Goal: Share content: Share content

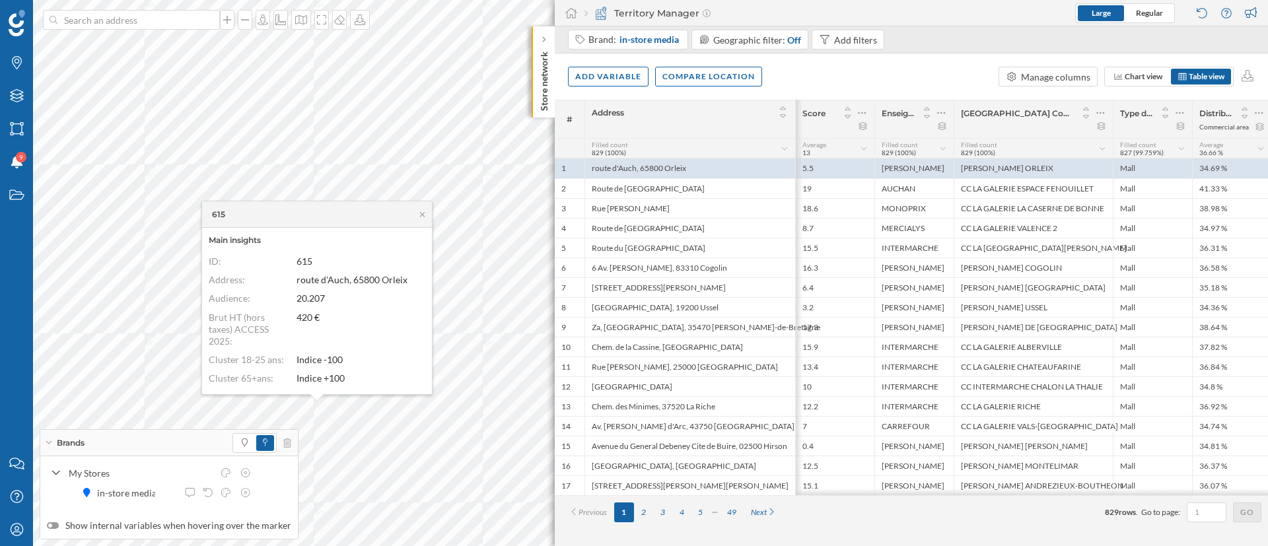
scroll to position [0, 241]
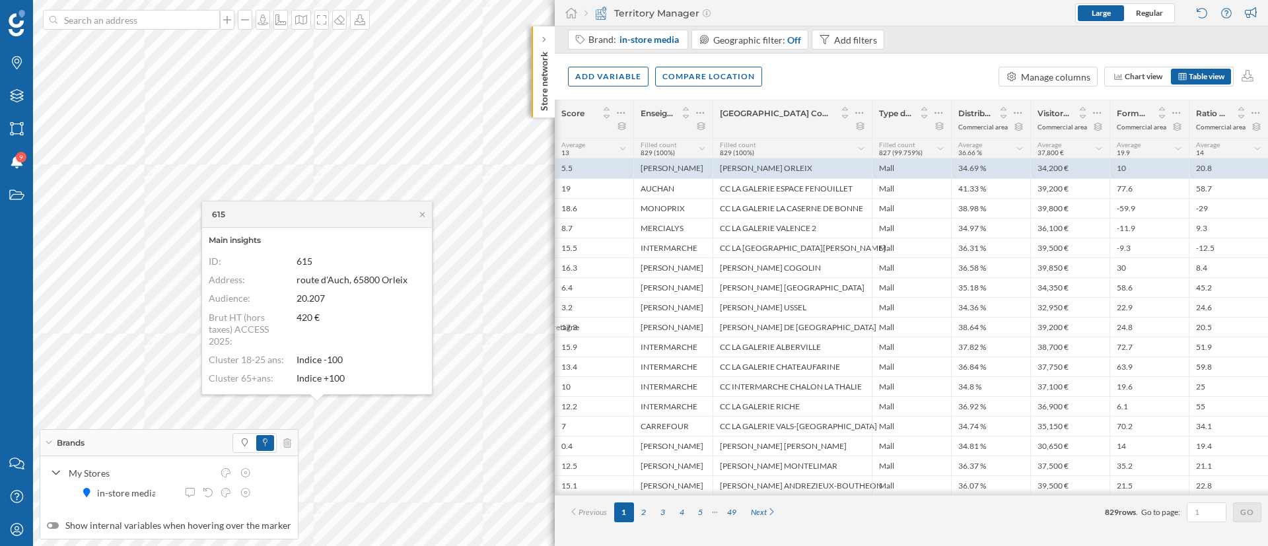
click at [421, 219] on div "615" at bounding box center [317, 214] width 230 height 26
click at [1177, 118] on icon at bounding box center [1176, 112] width 9 height 13
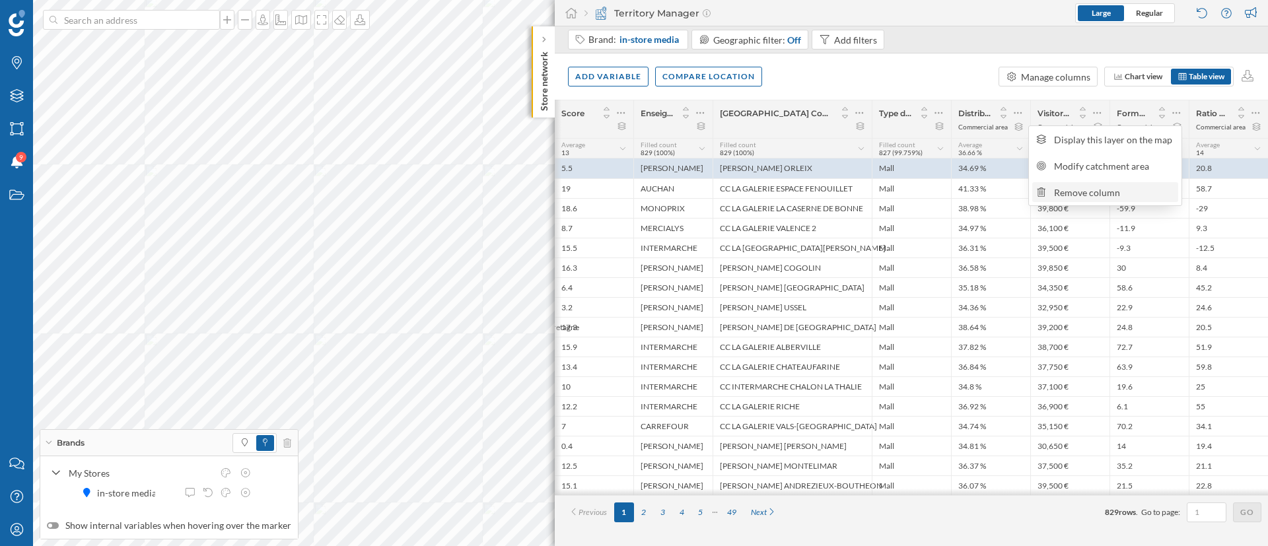
click at [1136, 188] on div "Remove column" at bounding box center [1114, 193] width 120 height 14
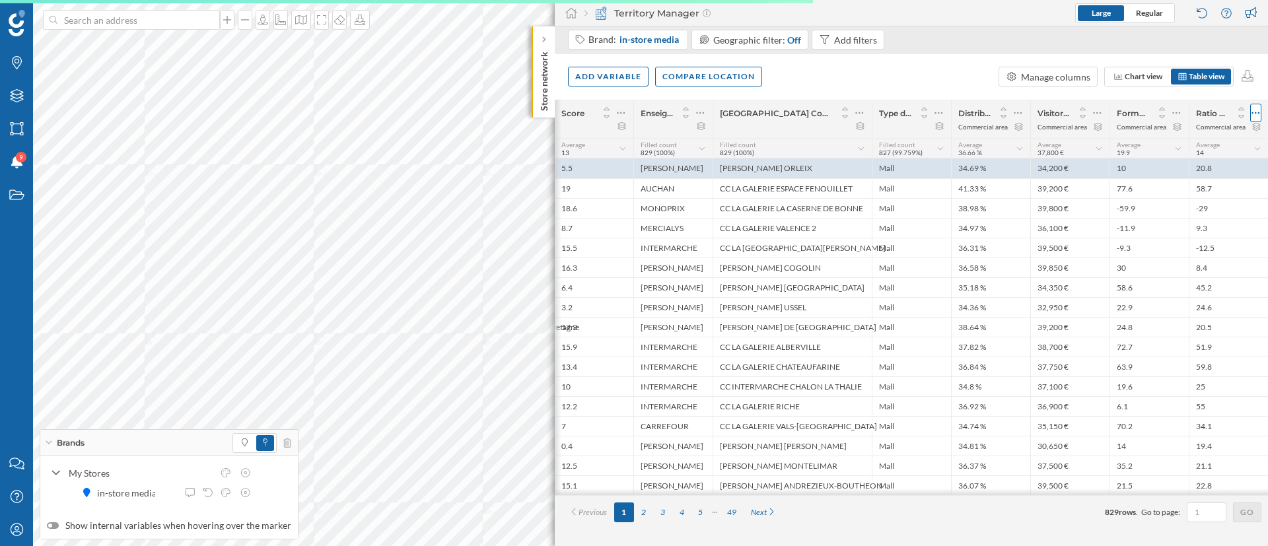
click at [1254, 113] on icon at bounding box center [1256, 113] width 8 height 2
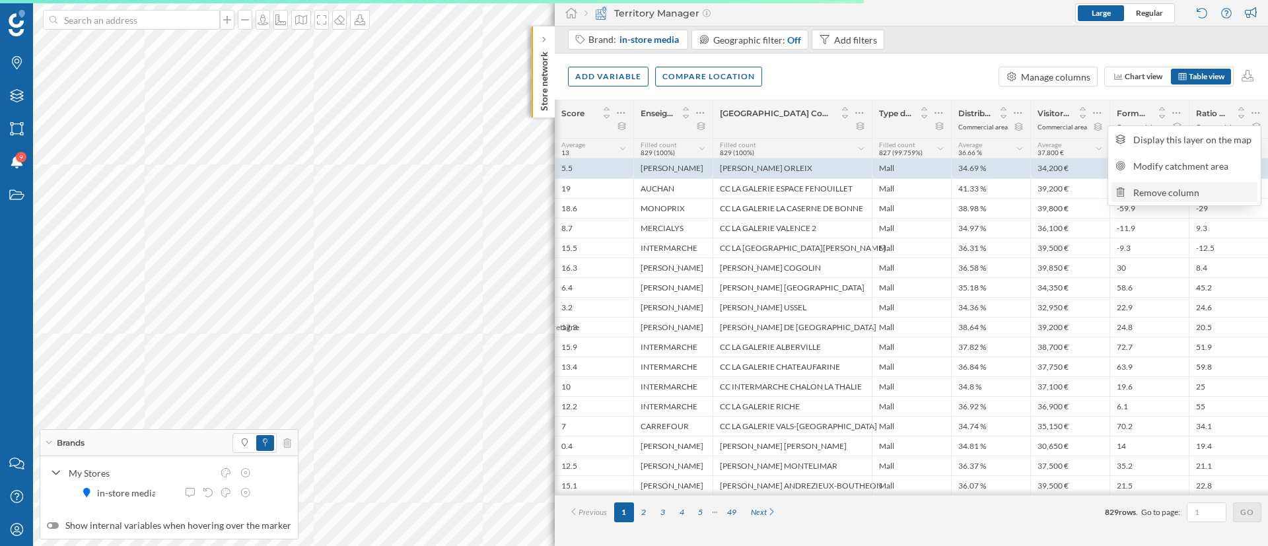
click at [1172, 190] on div "Remove column" at bounding box center [1193, 193] width 120 height 14
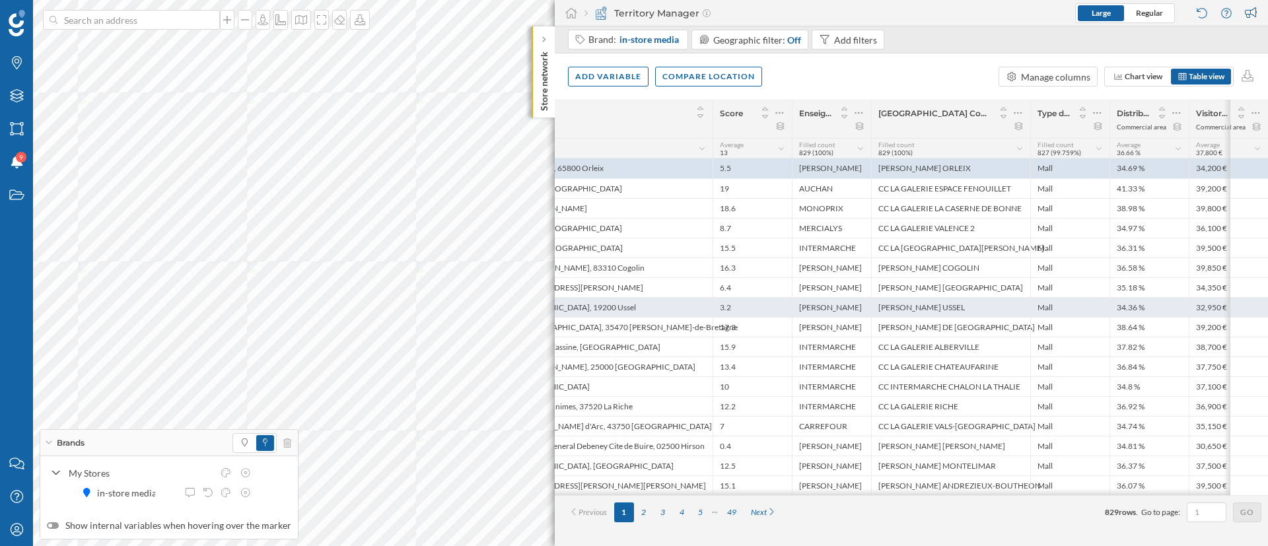
scroll to position [0, 0]
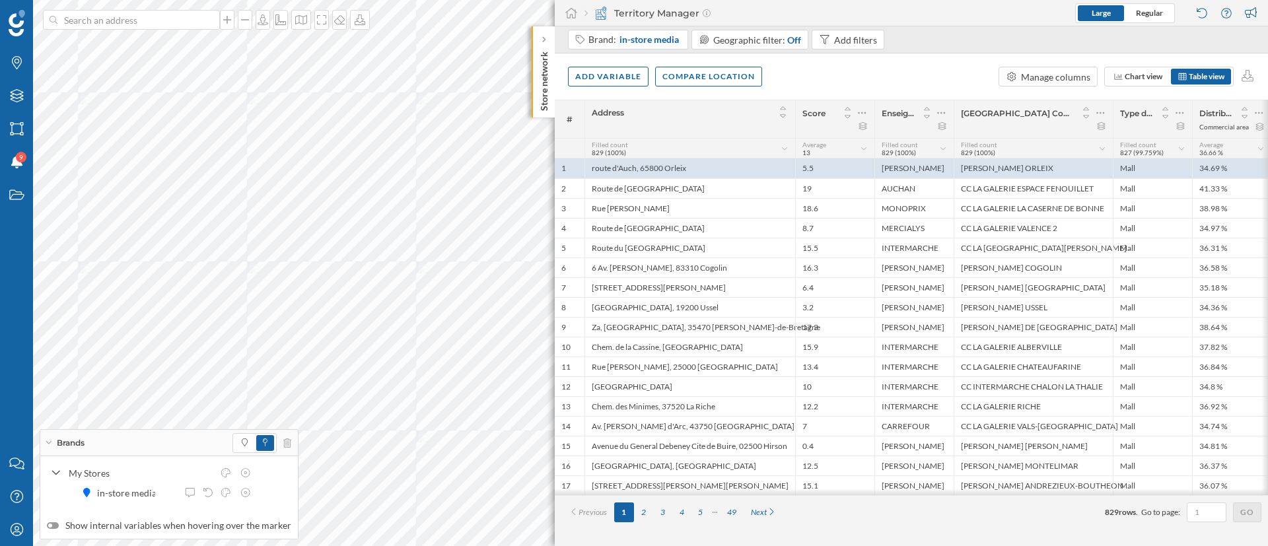
click at [621, 62] on div "Add variable Compare location Manage columns Chart view Table view" at bounding box center [911, 76] width 713 height 46
click at [601, 73] on div "Add variable" at bounding box center [608, 76] width 81 height 20
click at [647, 135] on div "External variables" at bounding box center [640, 131] width 131 height 14
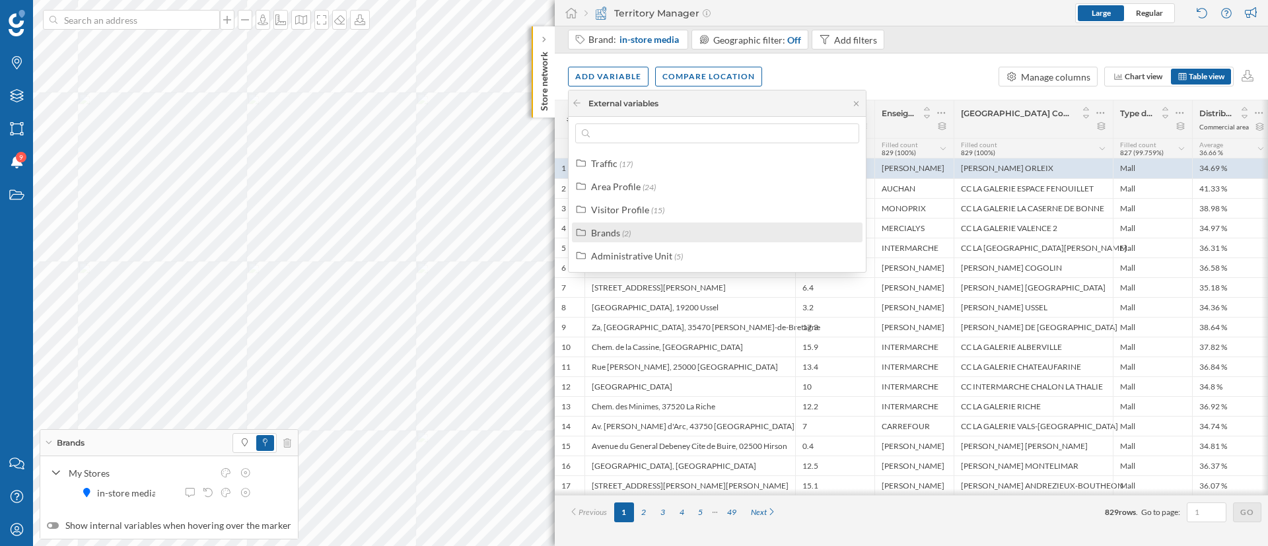
click at [648, 238] on div "Brands (2)" at bounding box center [723, 233] width 264 height 14
click at [686, 278] on div "Points of Interest" at bounding box center [731, 279] width 247 height 14
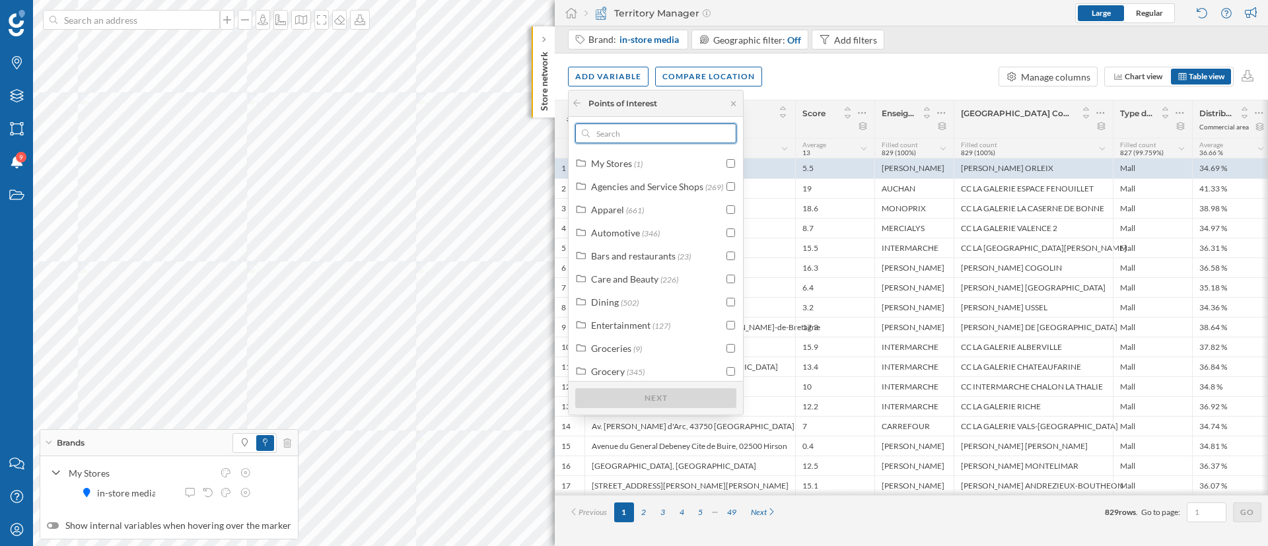
click at [649, 125] on input "text" at bounding box center [656, 134] width 132 height 20
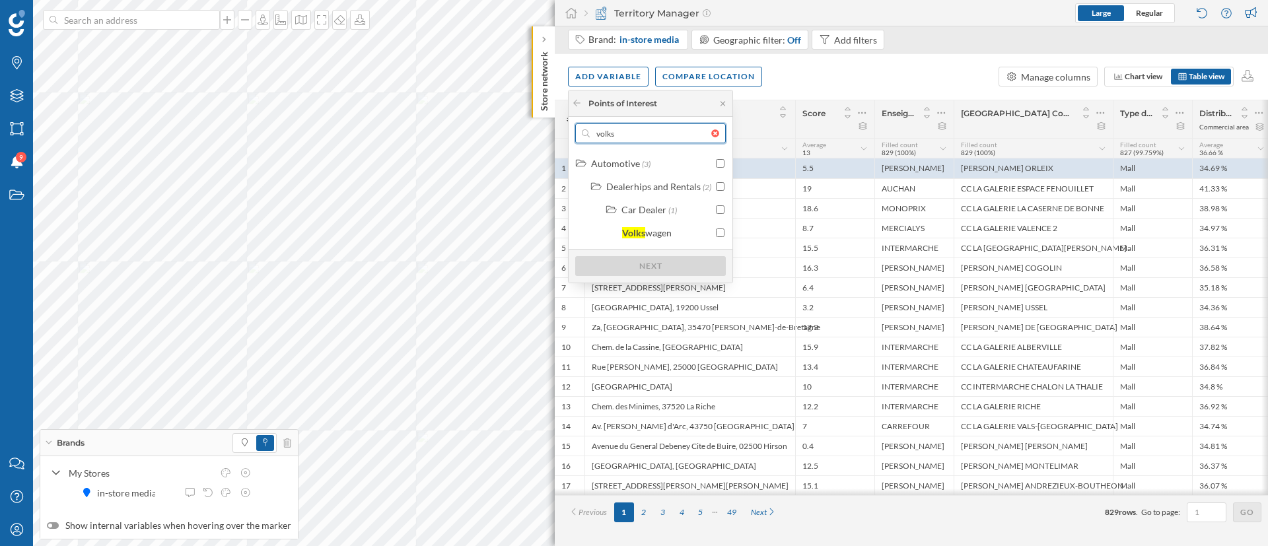
type input "volks"
click at [719, 102] on icon at bounding box center [723, 104] width 10 height 8
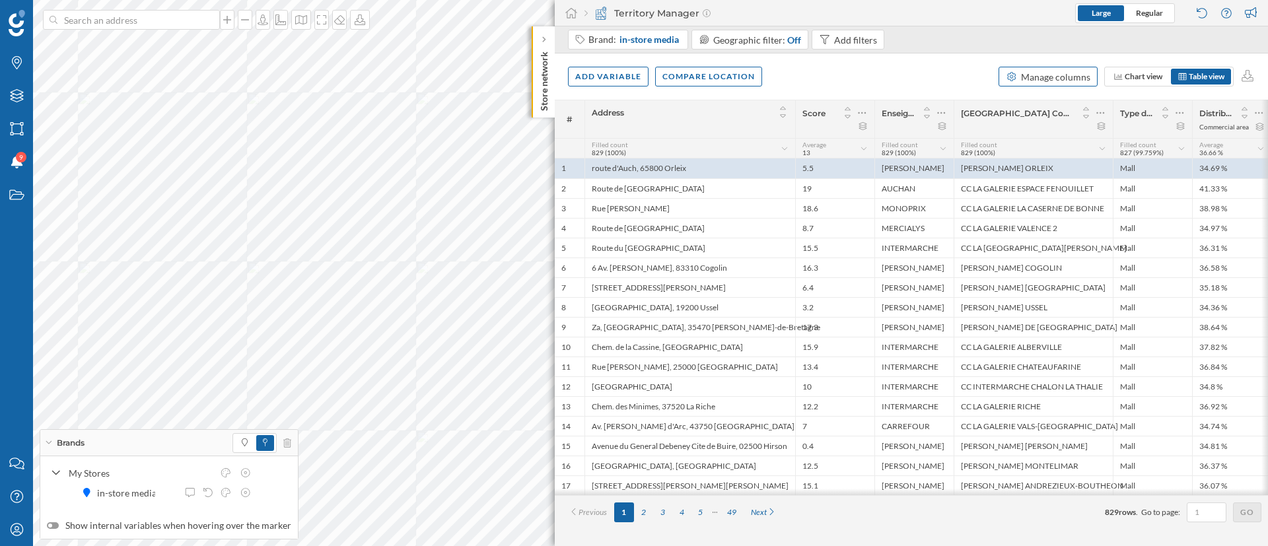
click at [1045, 68] on div "Manage columns" at bounding box center [1048, 77] width 99 height 20
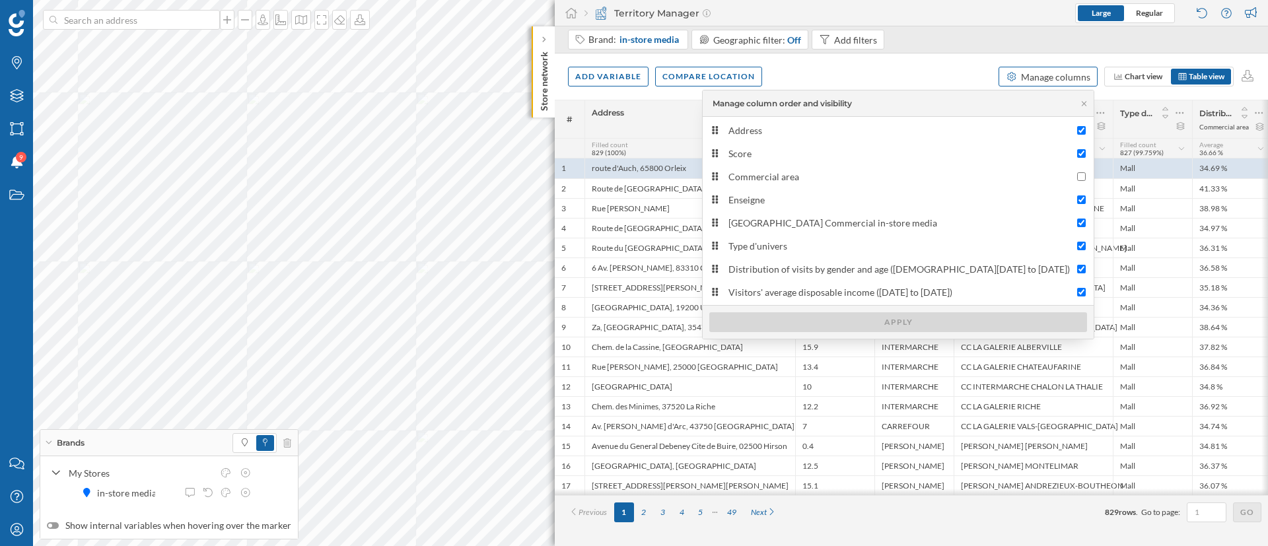
click at [1045, 68] on div "Manage columns" at bounding box center [1048, 77] width 99 height 20
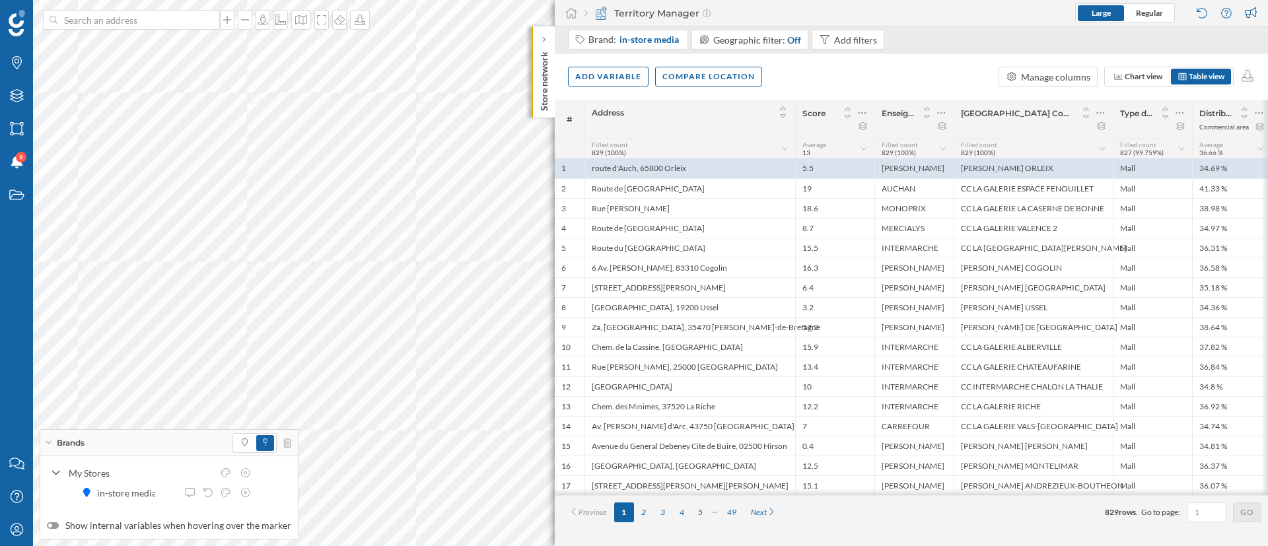
click at [962, 64] on div "Add variable Compare location Manage columns Chart view Table view" at bounding box center [911, 76] width 713 height 46
drag, startPoint x: 1036, startPoint y: 61, endPoint x: 1035, endPoint y: 90, distance: 29.1
click at [1035, 77] on div "Add variable Compare location Manage columns Chart view Table view" at bounding box center [911, 76] width 713 height 46
click at [1037, 78] on div "Manage columns" at bounding box center [1055, 77] width 69 height 14
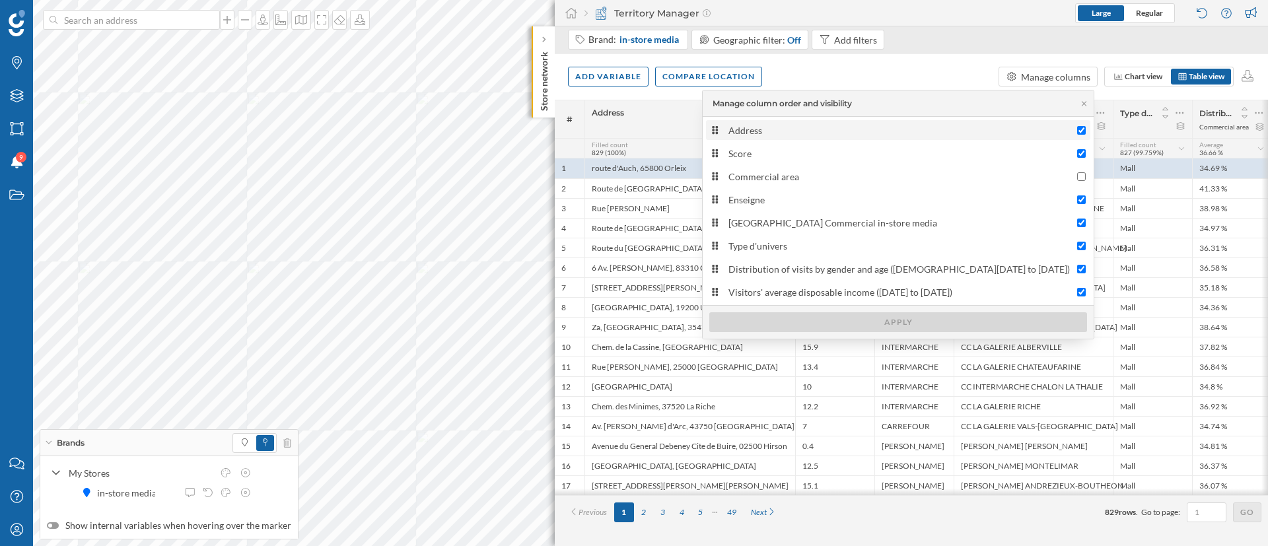
click at [1005, 131] on div "Address" at bounding box center [900, 131] width 342 height 14
click at [1077, 131] on input "Address" at bounding box center [1081, 130] width 9 height 9
checkbox input "false"
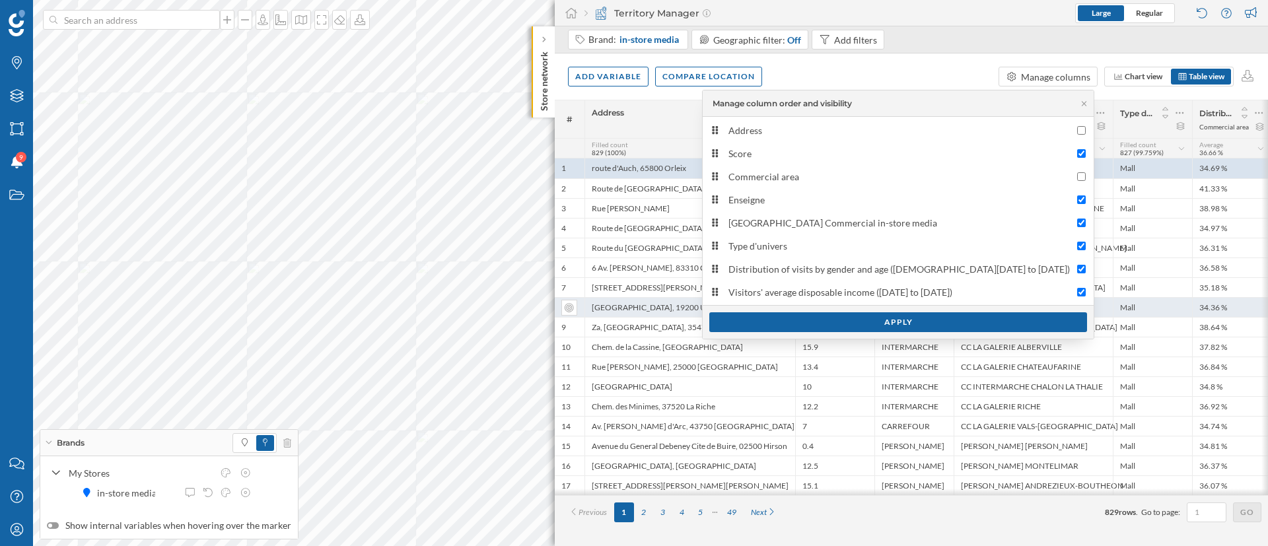
click at [918, 314] on div "Apply" at bounding box center [898, 322] width 378 height 20
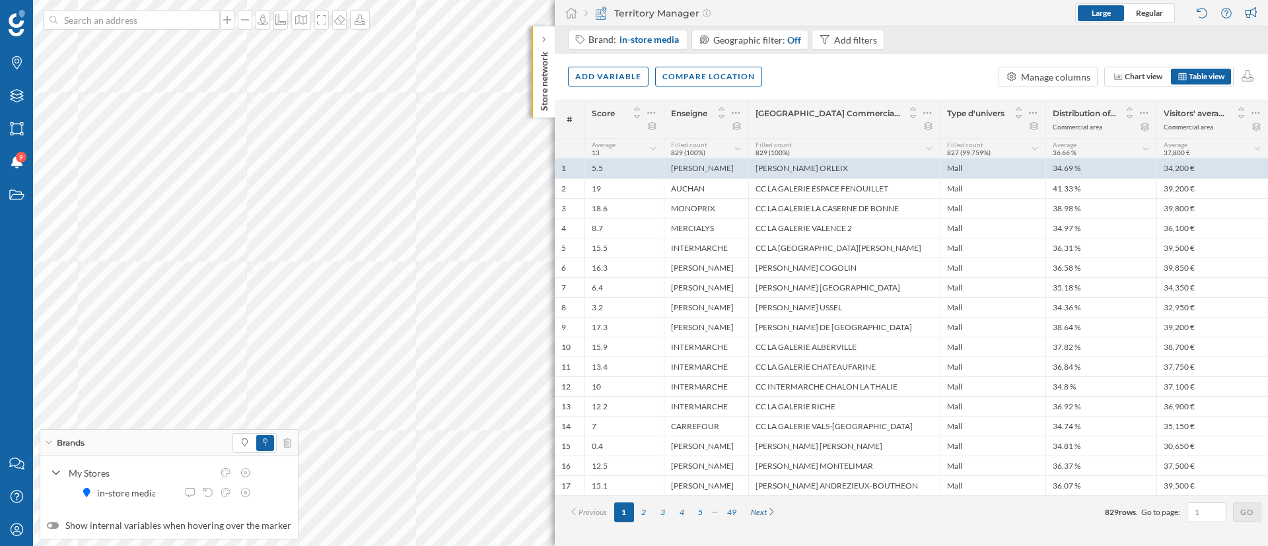
click at [913, 50] on div "Brand: in-store media Geographic filter: Off Add filters" at bounding box center [911, 39] width 713 height 27
click at [847, 35] on div "Add filters" at bounding box center [855, 40] width 43 height 14
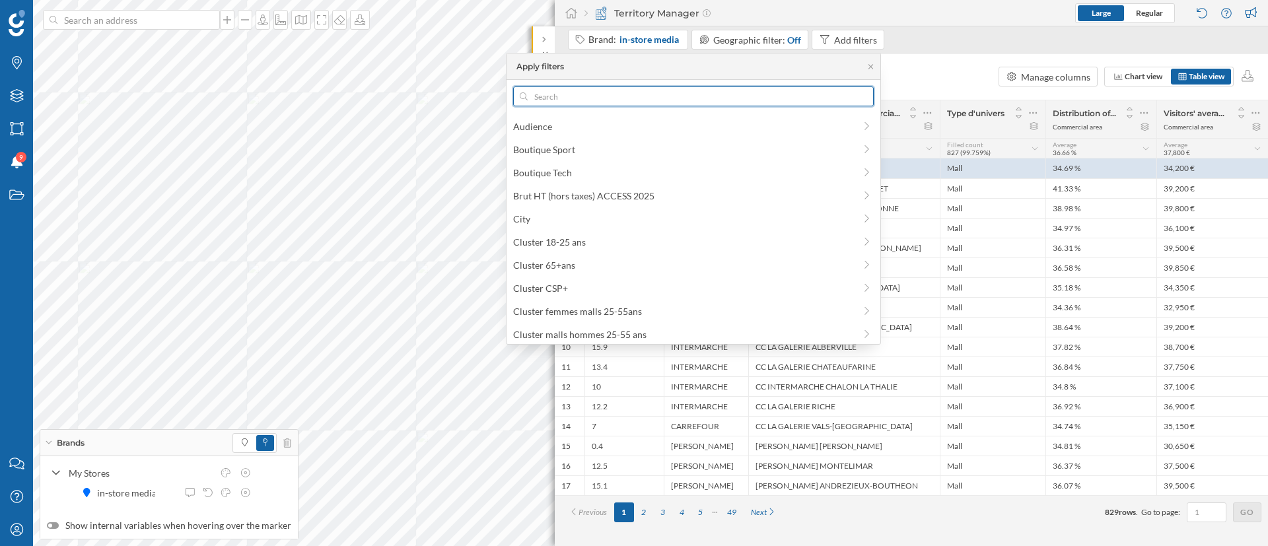
click at [675, 96] on input "text" at bounding box center [694, 97] width 332 height 20
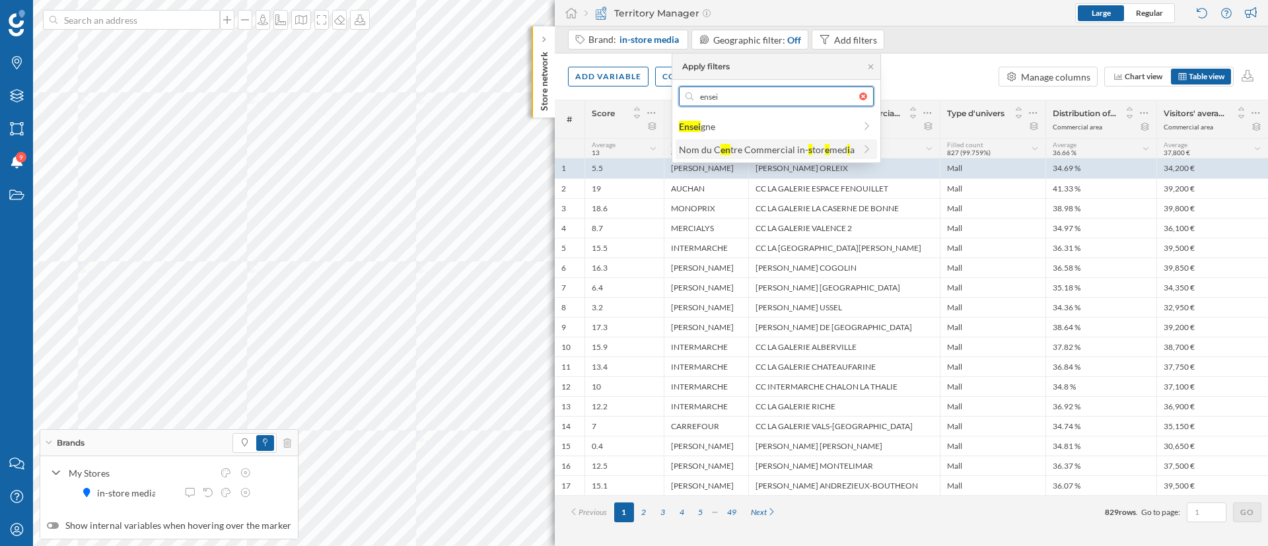
type input "ensei"
click at [720, 141] on div "Nom du C en tre Commercial in- s tor e med i a" at bounding box center [777, 149] width 202 height 20
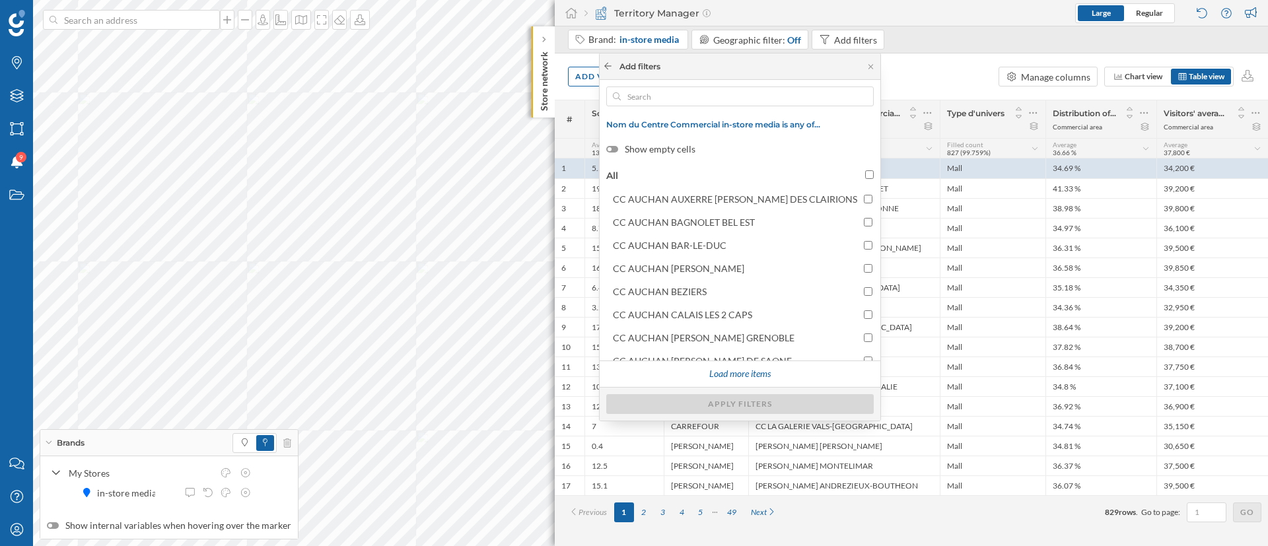
click at [613, 65] on icon at bounding box center [608, 66] width 10 height 8
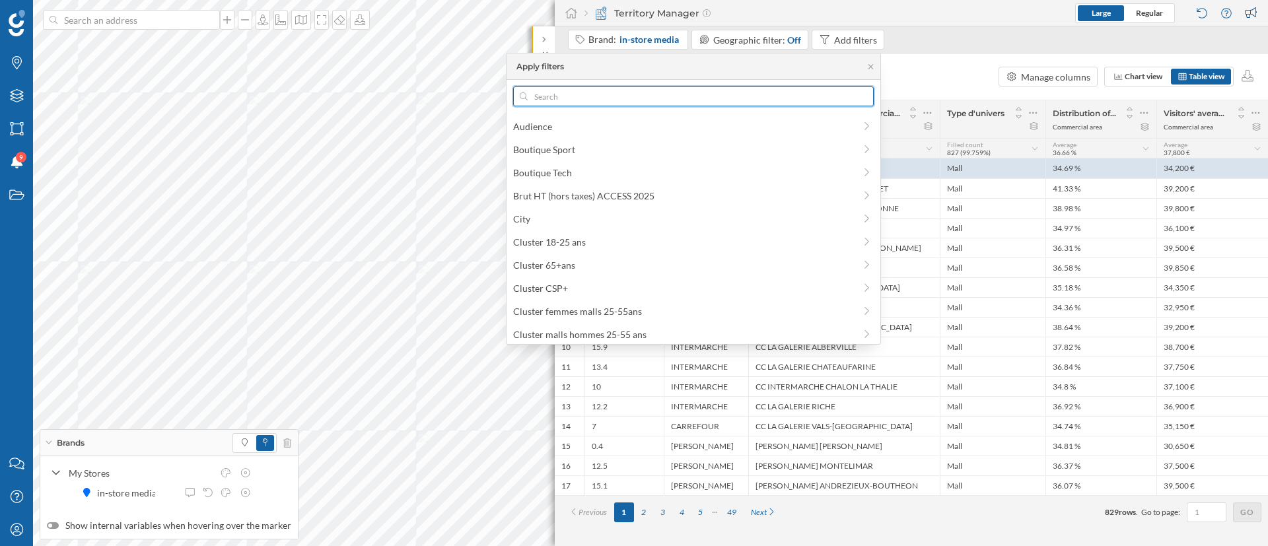
click at [697, 98] on input "text" at bounding box center [694, 97] width 332 height 20
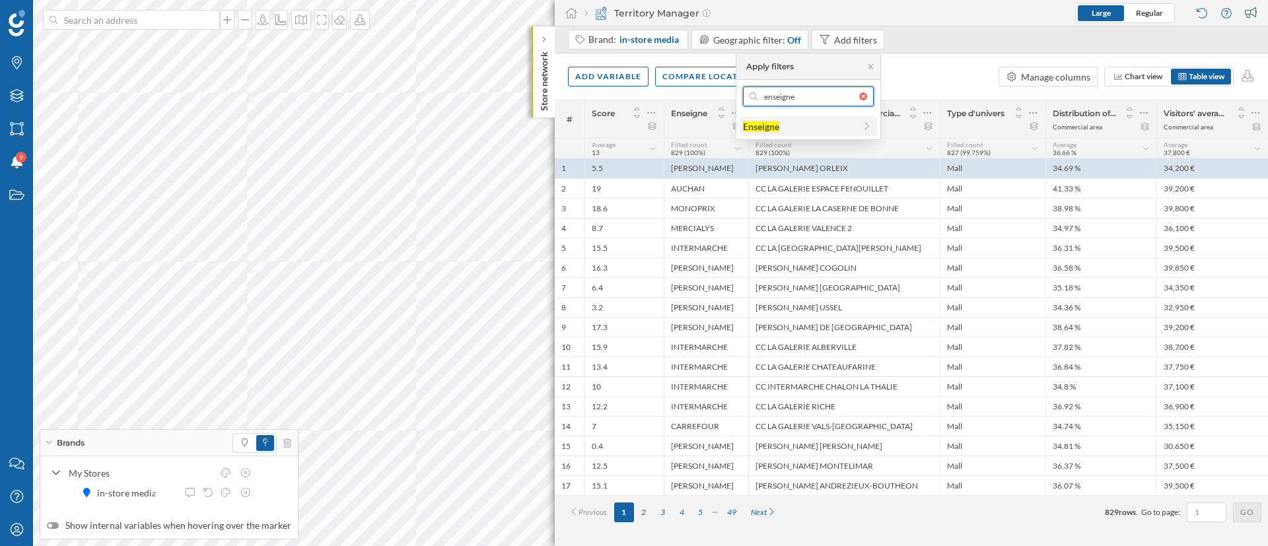
type input "enseigne"
click at [775, 132] on span "Enseigne" at bounding box center [761, 127] width 36 height 14
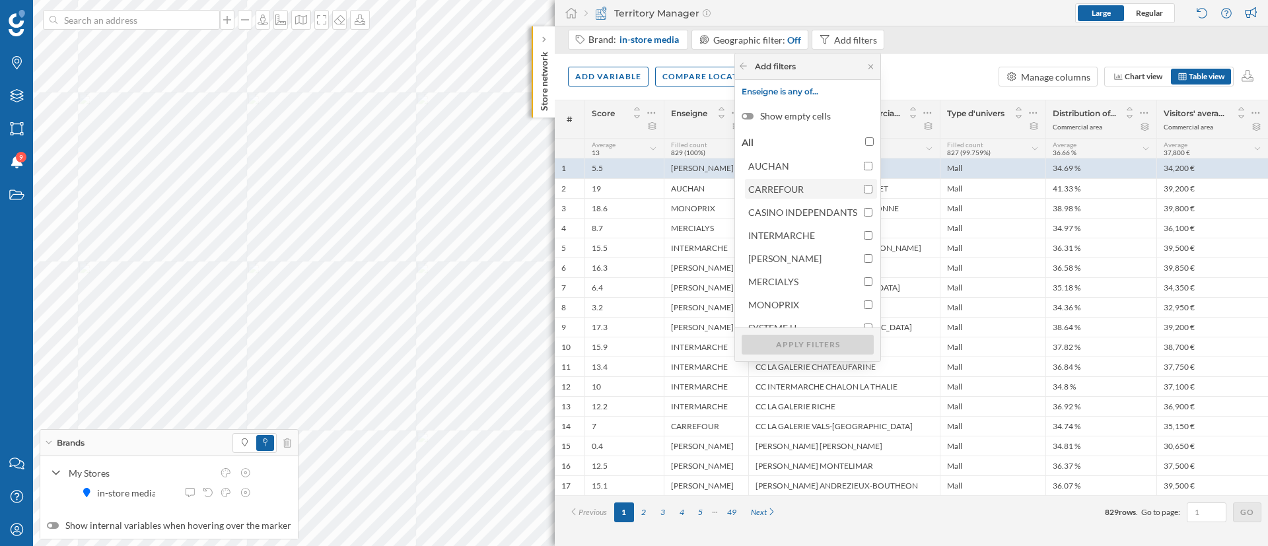
click at [818, 182] on span "CARREFOUR" at bounding box center [802, 189] width 109 height 14
click at [864, 185] on input "CARREFOUR" at bounding box center [868, 189] width 9 height 9
checkbox input "true"
click at [802, 341] on div "Apply filters" at bounding box center [808, 344] width 132 height 20
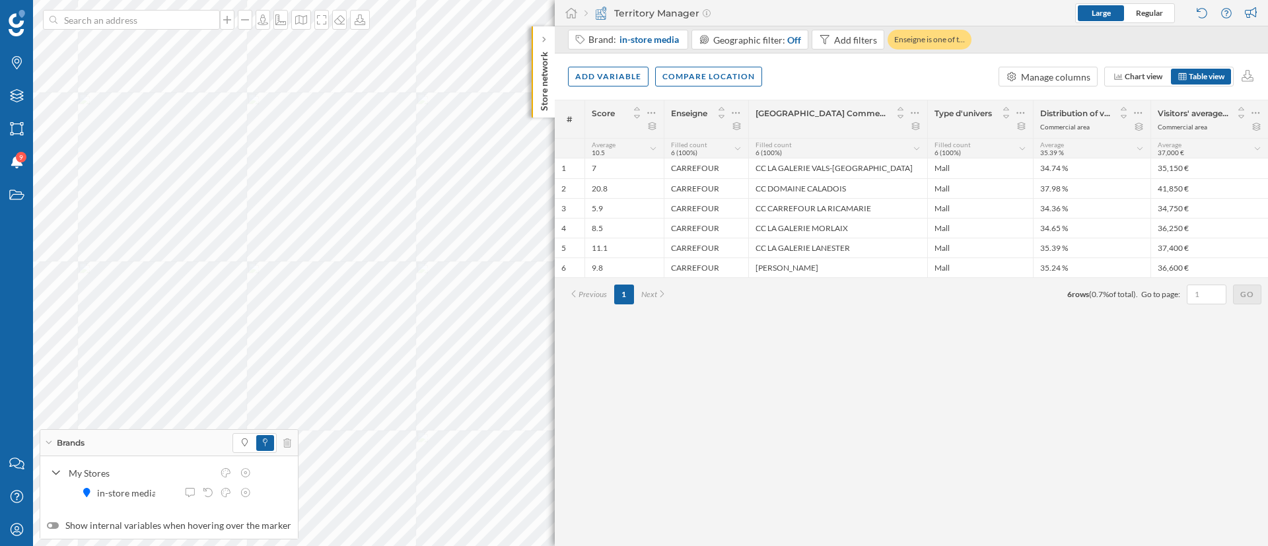
click at [861, 378] on div "# Score [GEOGRAPHIC_DATA] Nom du Centre Commercial in-store media Type d'univer…" at bounding box center [911, 323] width 713 height 446
click at [283, 445] on icon at bounding box center [287, 443] width 8 height 9
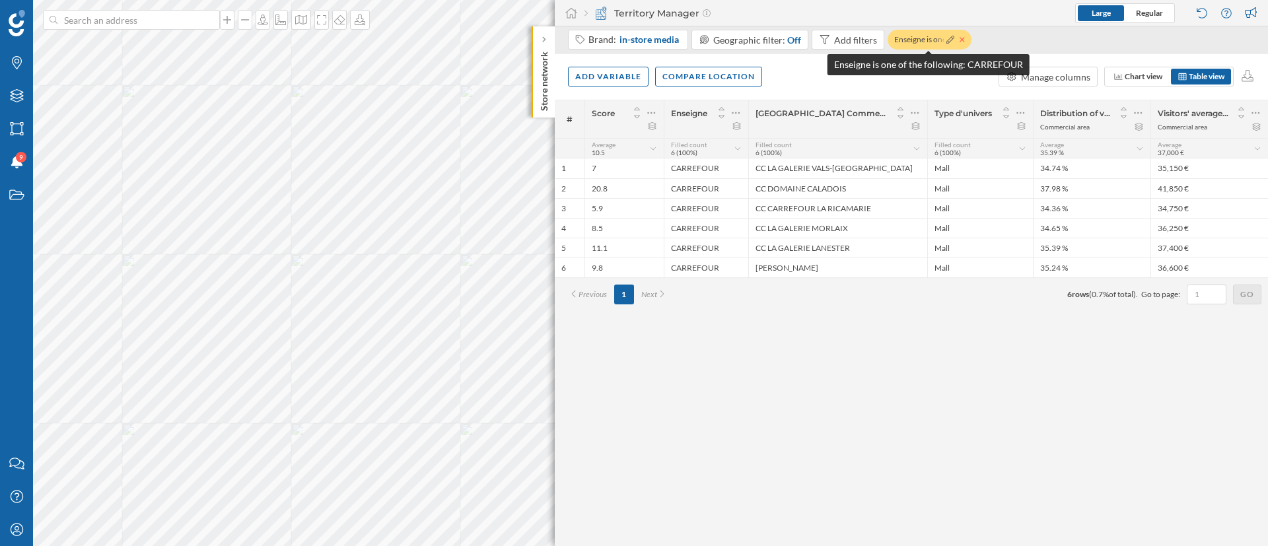
click at [960, 41] on icon at bounding box center [962, 40] width 5 height 8
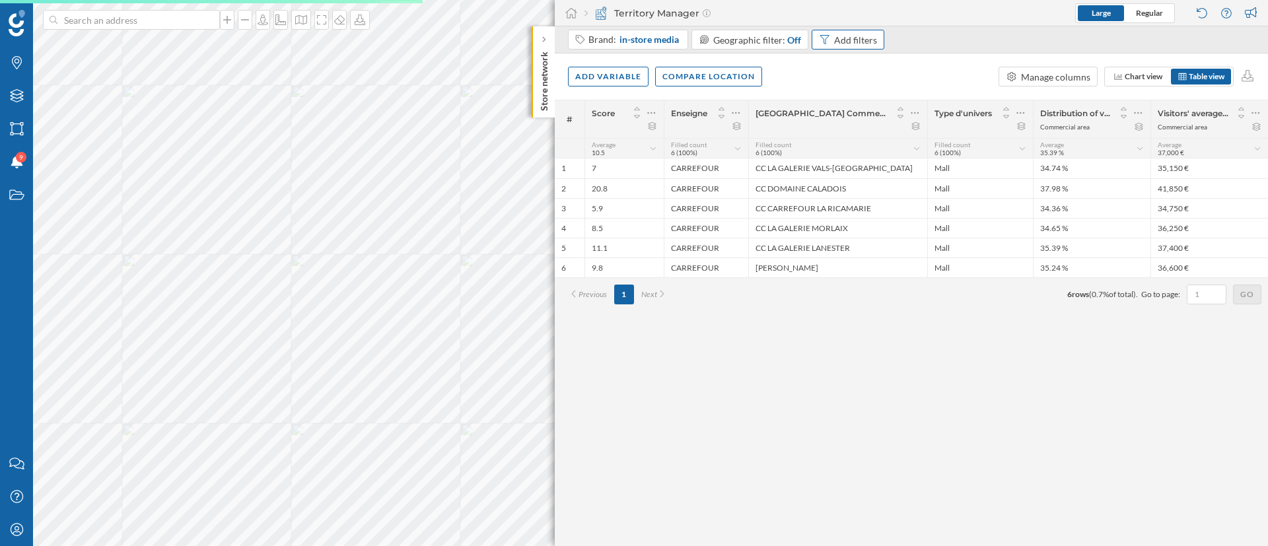
click at [848, 34] on div "Add filters" at bounding box center [855, 40] width 43 height 14
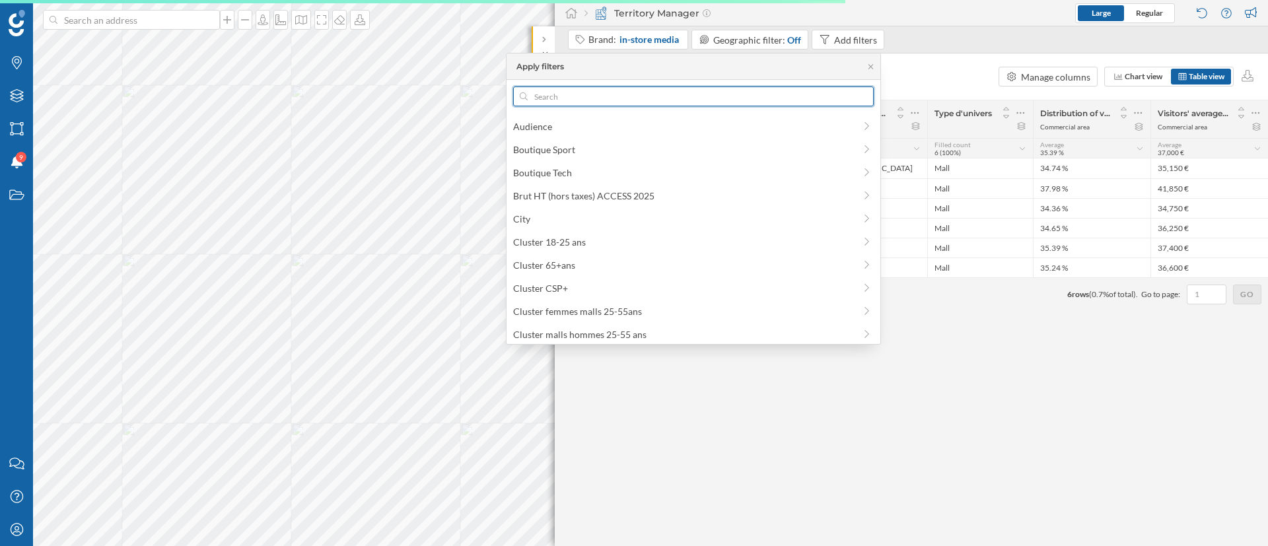
click at [686, 102] on input "text" at bounding box center [694, 97] width 332 height 20
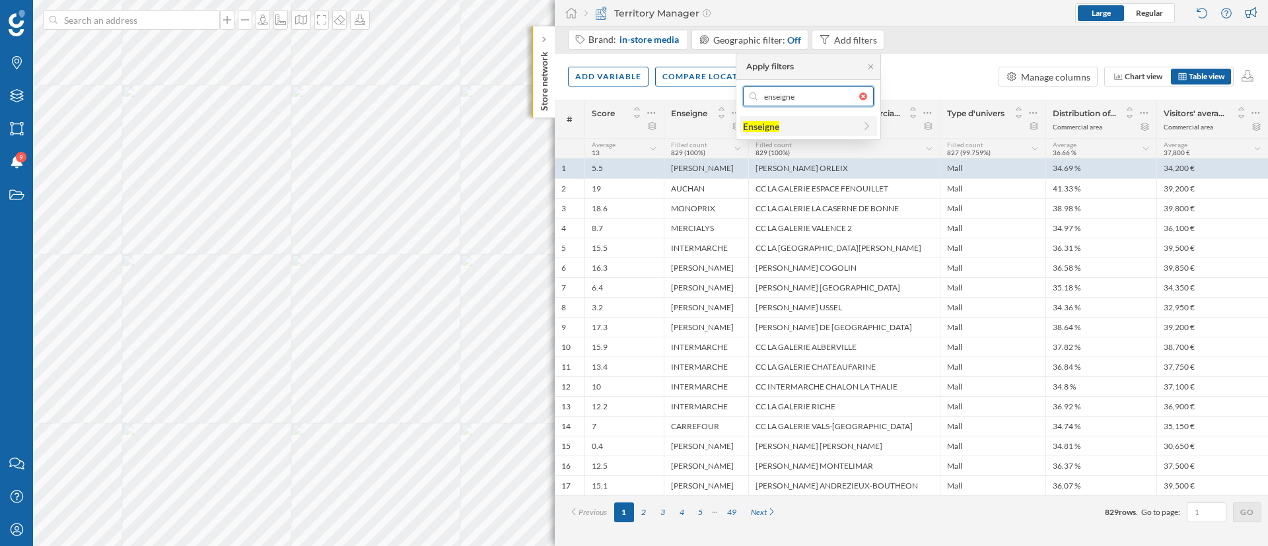
type input "enseigne"
click at [765, 127] on div "Enseigne" at bounding box center [761, 126] width 36 height 11
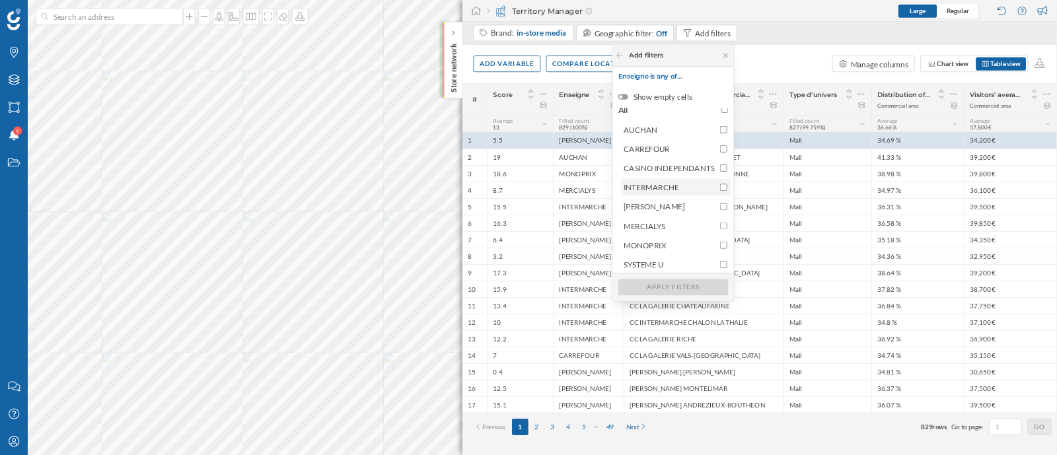
scroll to position [13, 0]
click at [818, 240] on span "[PERSON_NAME]" at bounding box center [802, 245] width 109 height 14
click at [864, 241] on input "[PERSON_NAME]" at bounding box center [868, 245] width 9 height 9
checkbox input "true"
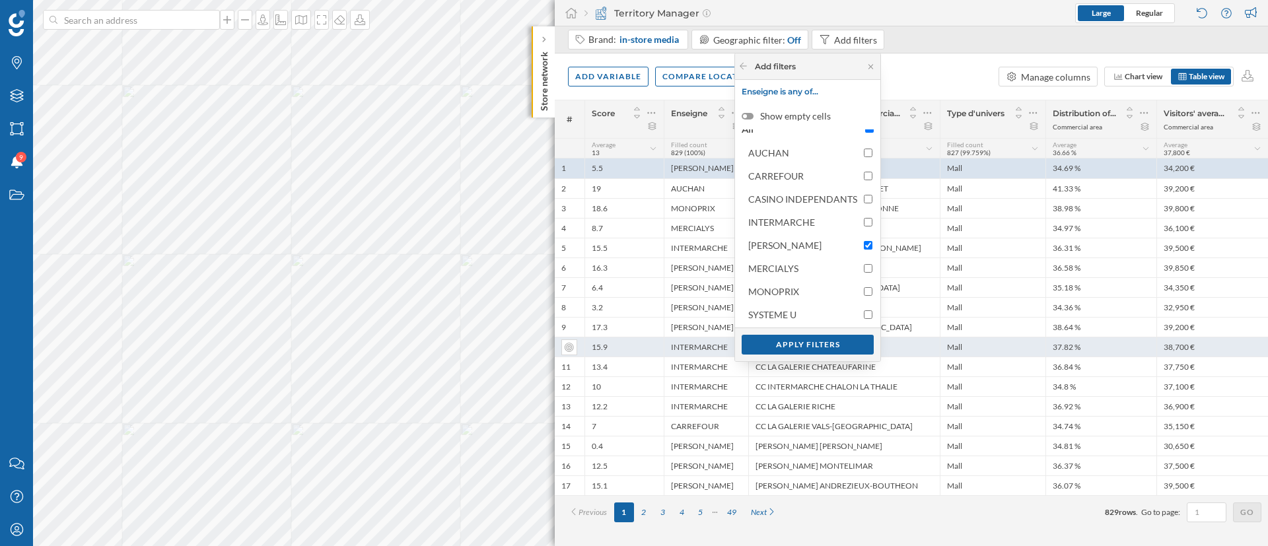
click at [828, 349] on div "Apply filters" at bounding box center [808, 345] width 132 height 20
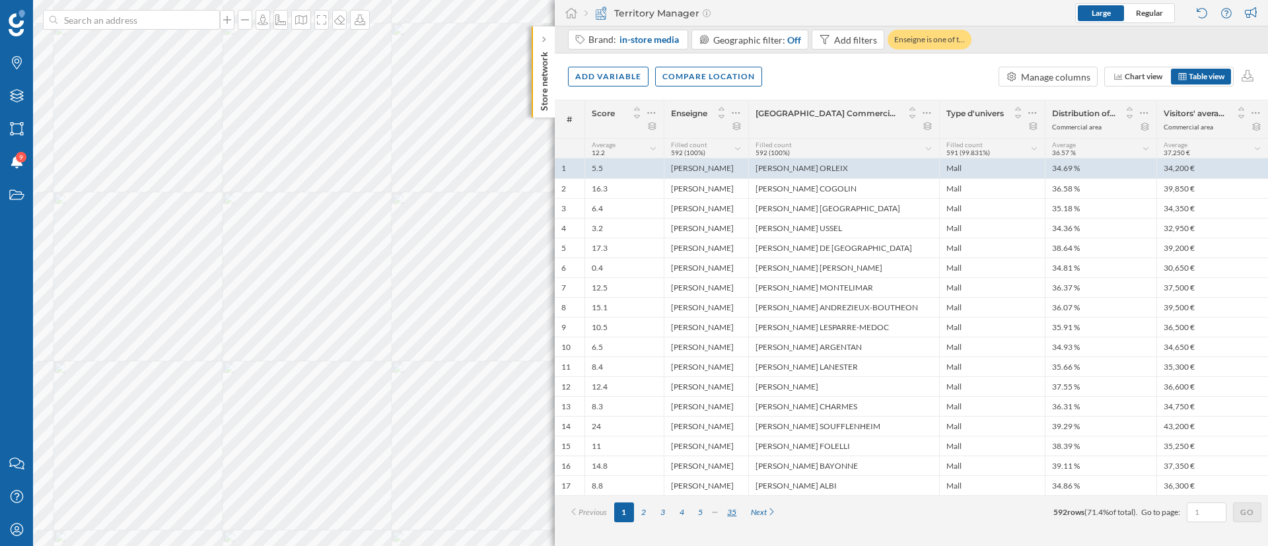
click at [730, 512] on div "35" at bounding box center [732, 513] width 24 height 20
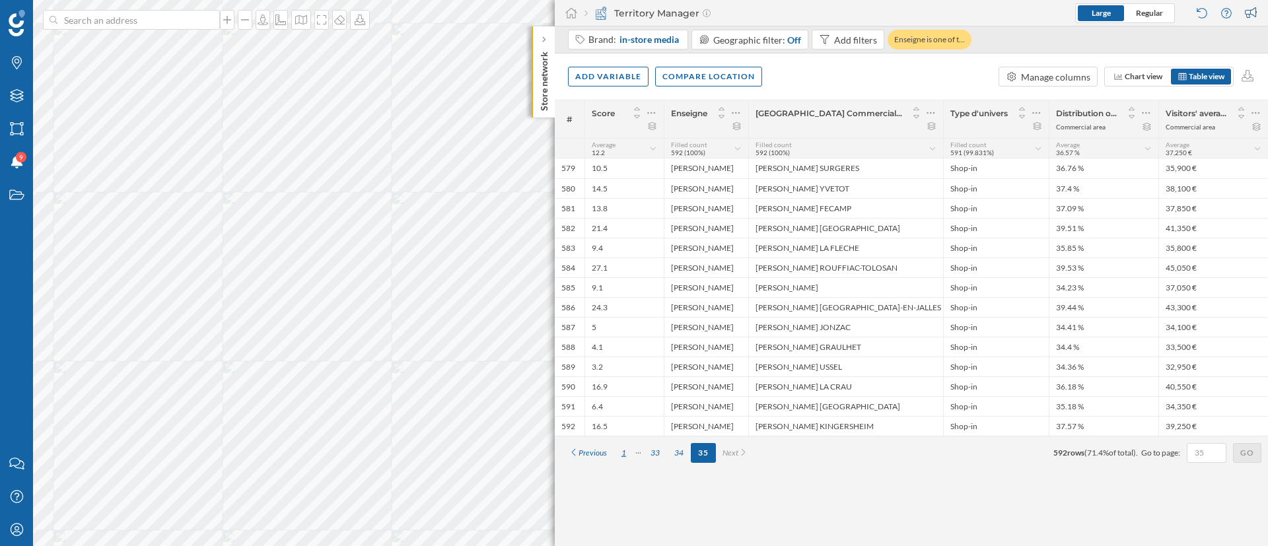
click at [616, 451] on div "1" at bounding box center [623, 453] width 19 height 20
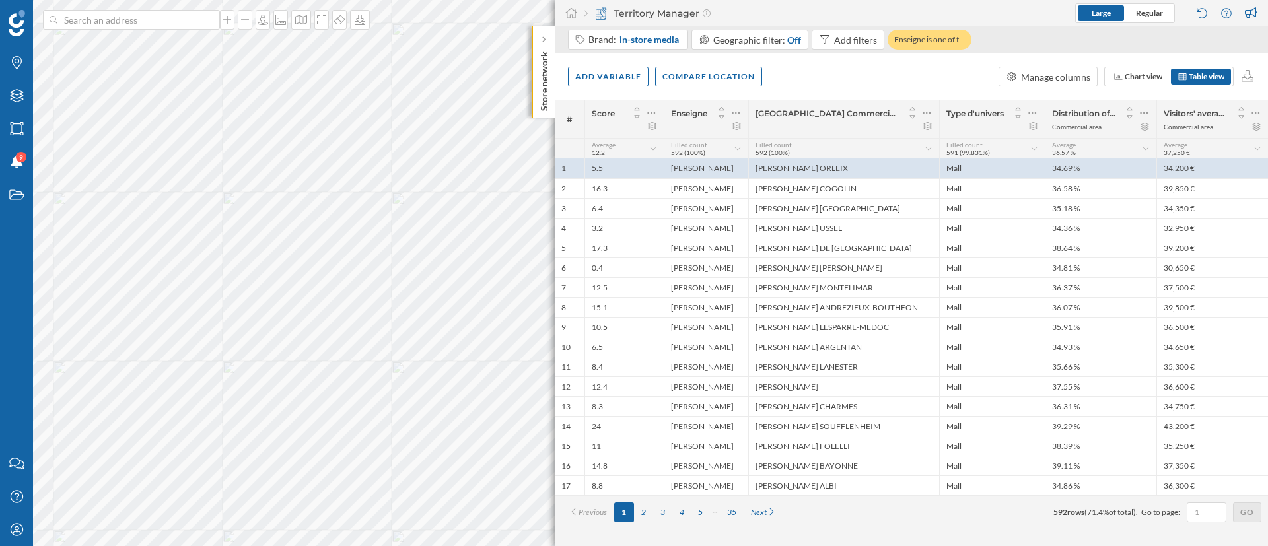
click at [988, 531] on div "# Score [GEOGRAPHIC_DATA] Nom du Centre Commercial in-store media Type d'univer…" at bounding box center [911, 323] width 713 height 446
click at [636, 109] on icon at bounding box center [637, 108] width 12 height 9
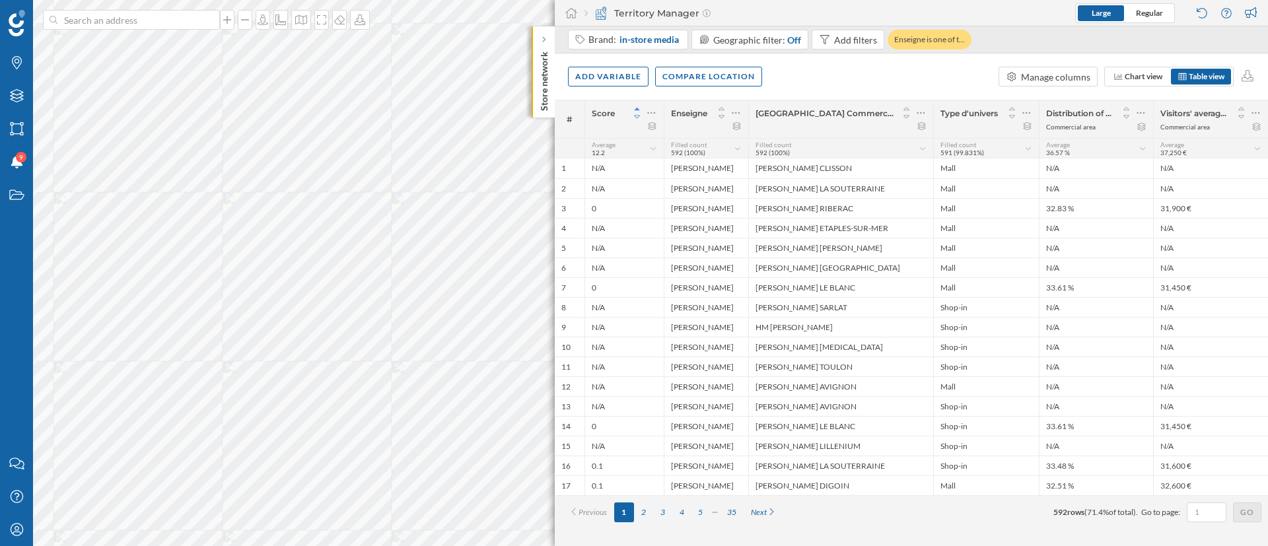
click at [636, 117] on icon at bounding box center [637, 116] width 6 height 3
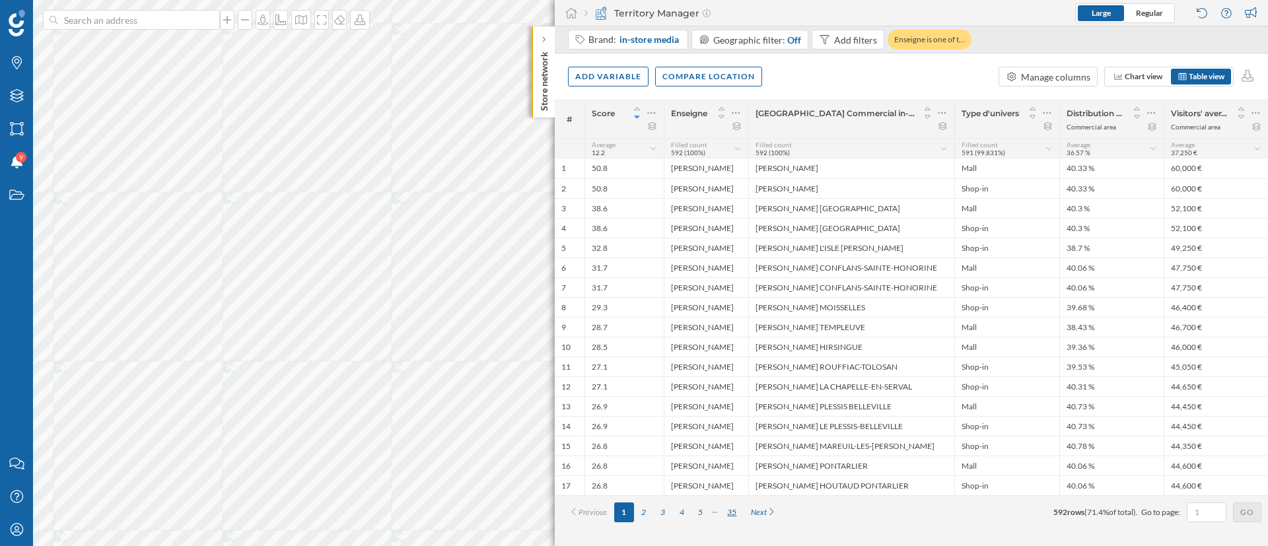
click at [734, 511] on div "35" at bounding box center [732, 513] width 24 height 20
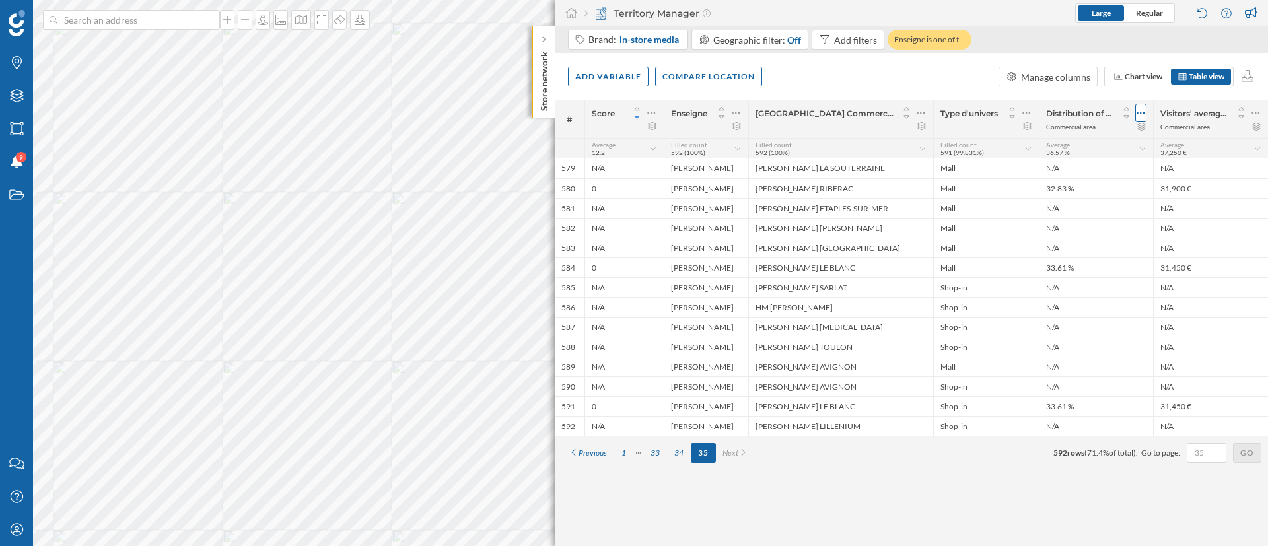
click at [1138, 114] on icon at bounding box center [1141, 112] width 9 height 13
click at [948, 104] on div "Type d'univers" at bounding box center [987, 113] width 92 height 18
click at [841, 48] on div "Add filters" at bounding box center [848, 40] width 73 height 20
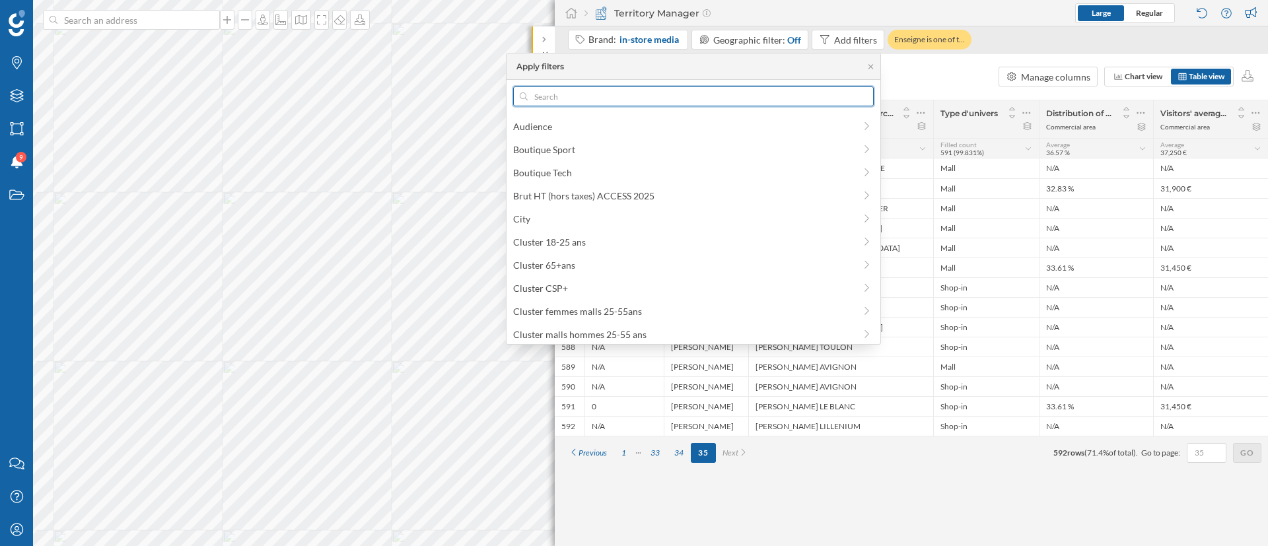
click at [772, 98] on input "text" at bounding box center [694, 97] width 332 height 20
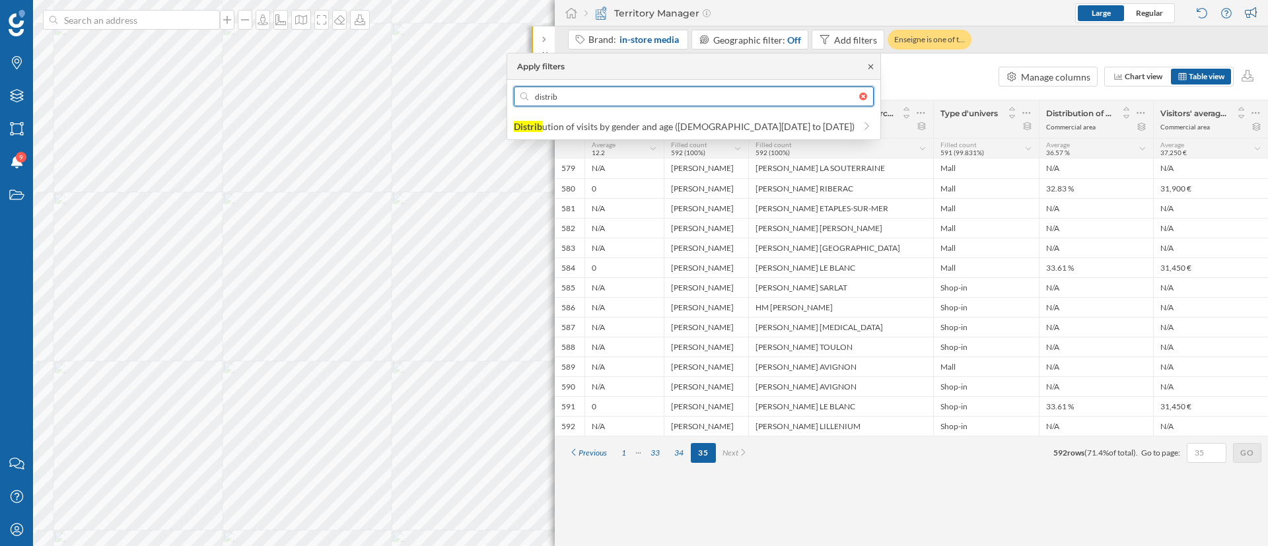
type input "distrib"
click at [869, 67] on icon at bounding box center [871, 66] width 5 height 5
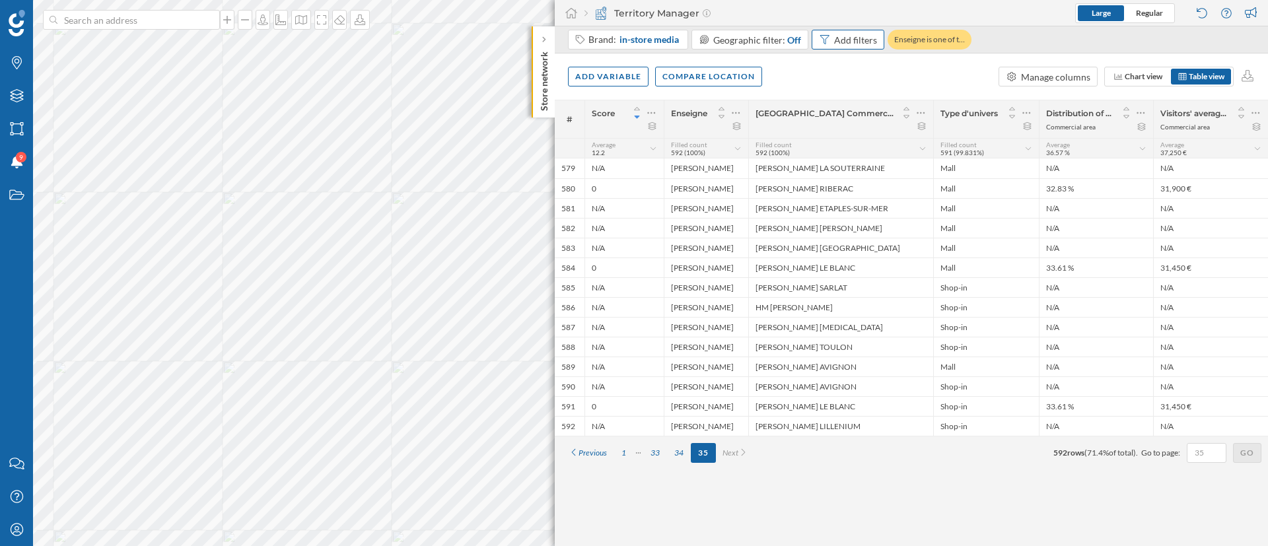
click at [857, 40] on div "Add filters" at bounding box center [855, 40] width 43 height 14
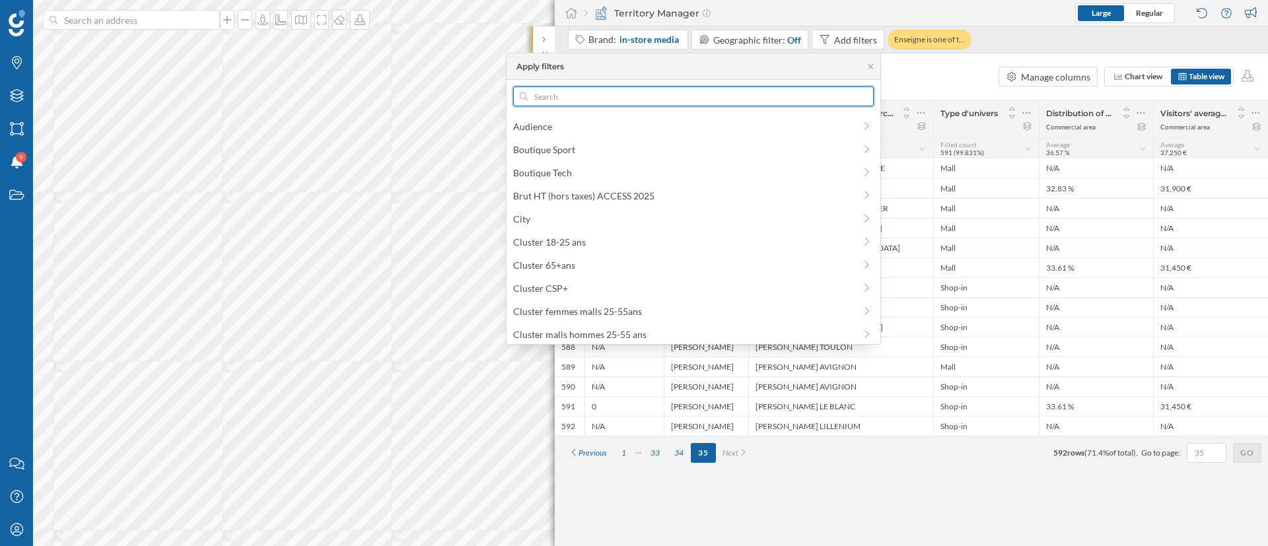
click at [736, 96] on input "text" at bounding box center [694, 97] width 332 height 20
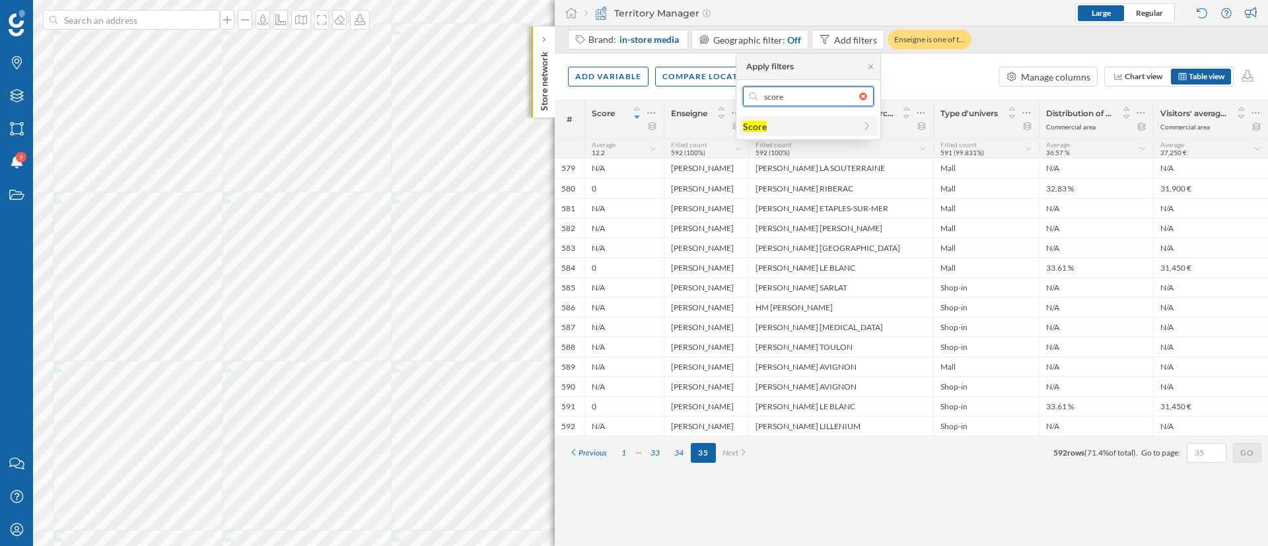
type input "score"
click at [762, 122] on div "Score" at bounding box center [755, 126] width 24 height 11
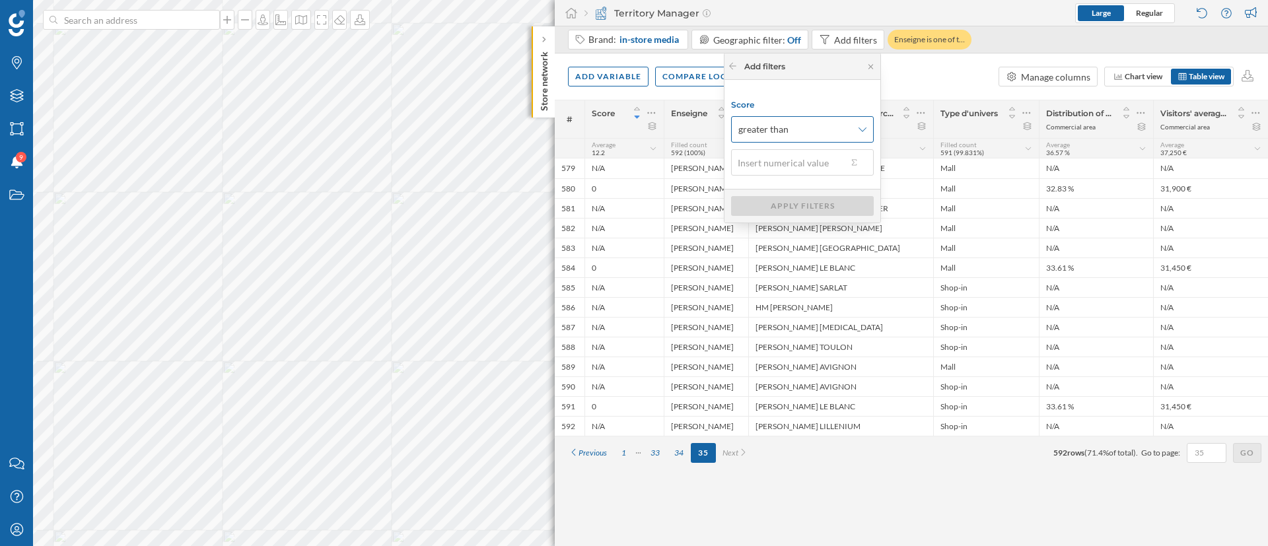
click at [810, 140] on div "greater than" at bounding box center [802, 129] width 143 height 26
click at [825, 209] on div "greater than or equal to" at bounding box center [789, 206] width 96 height 11
click at [784, 160] on input "text" at bounding box center [789, 162] width 116 height 26
type input "0"
click at [828, 208] on div "Apply filters" at bounding box center [802, 206] width 143 height 20
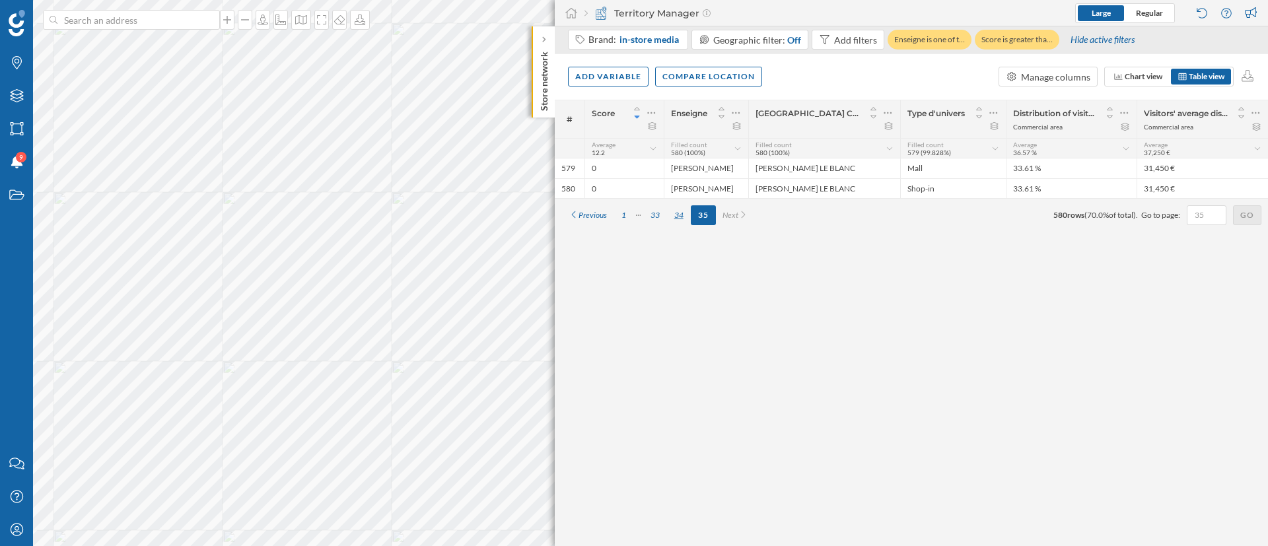
click at [678, 216] on div "34" at bounding box center [679, 215] width 24 height 20
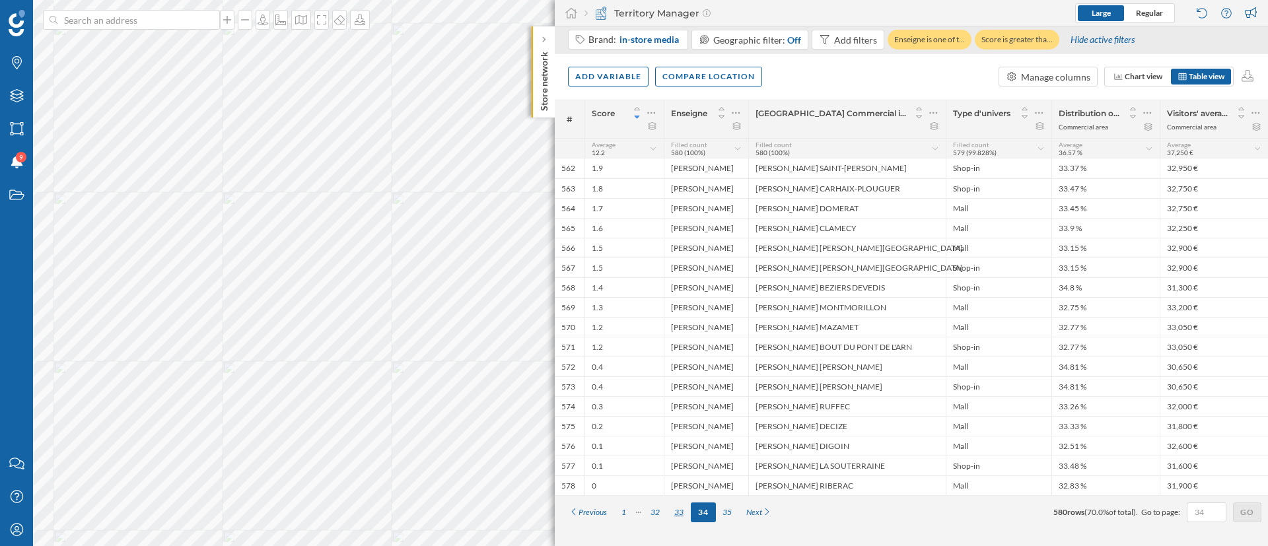
click at [684, 513] on div "33" at bounding box center [679, 513] width 24 height 20
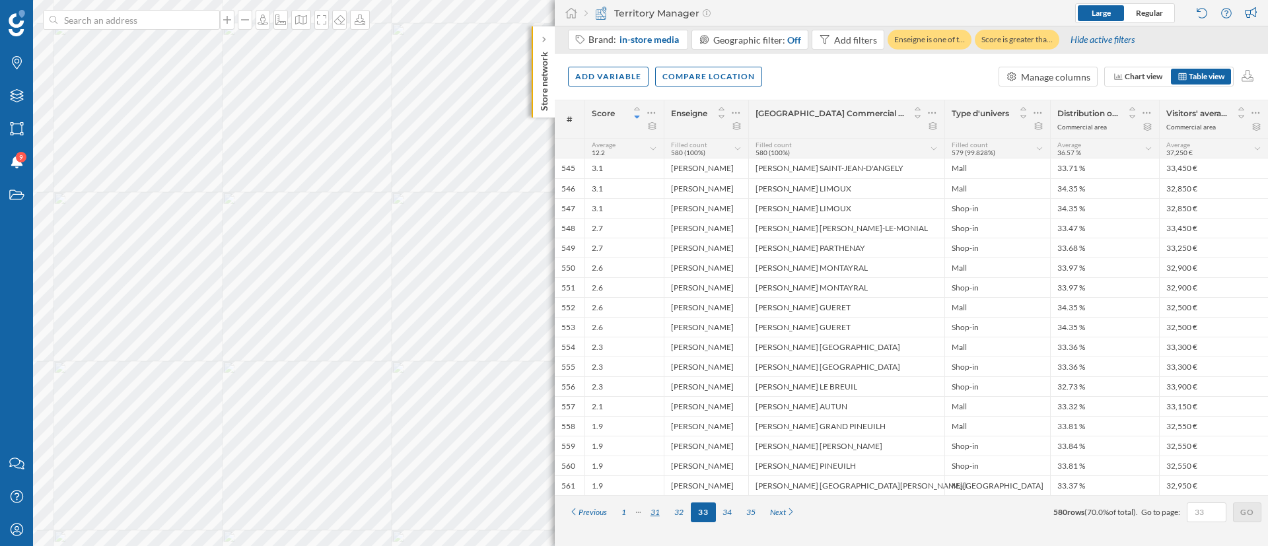
click at [646, 513] on div "31" at bounding box center [655, 513] width 24 height 20
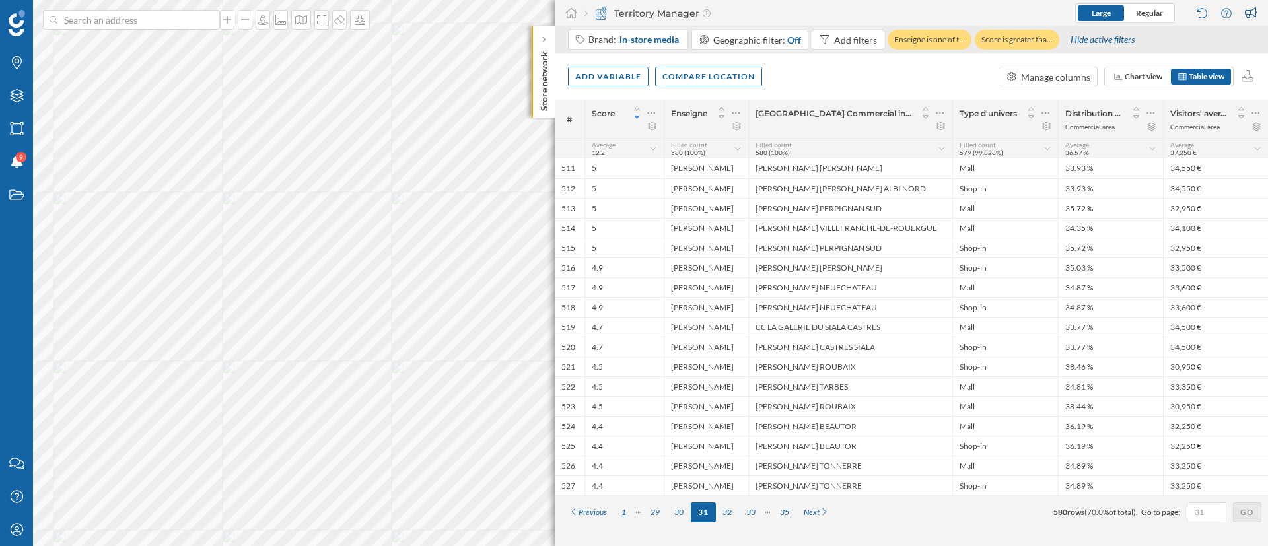
click at [627, 515] on div "1" at bounding box center [623, 513] width 19 height 20
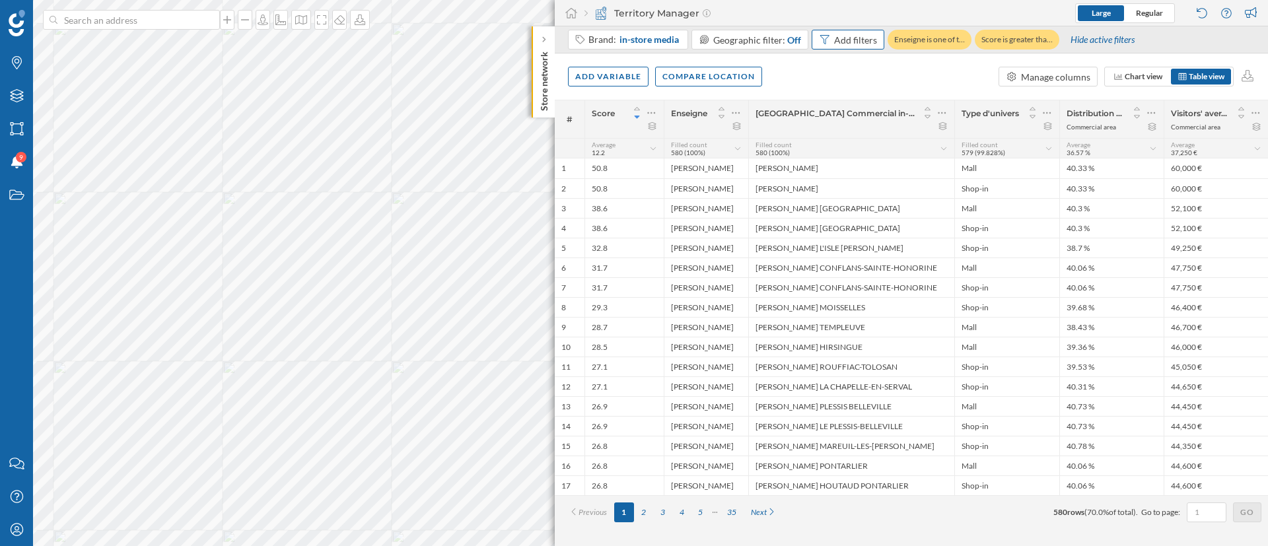
click at [851, 46] on div "Add filters" at bounding box center [848, 40] width 73 height 20
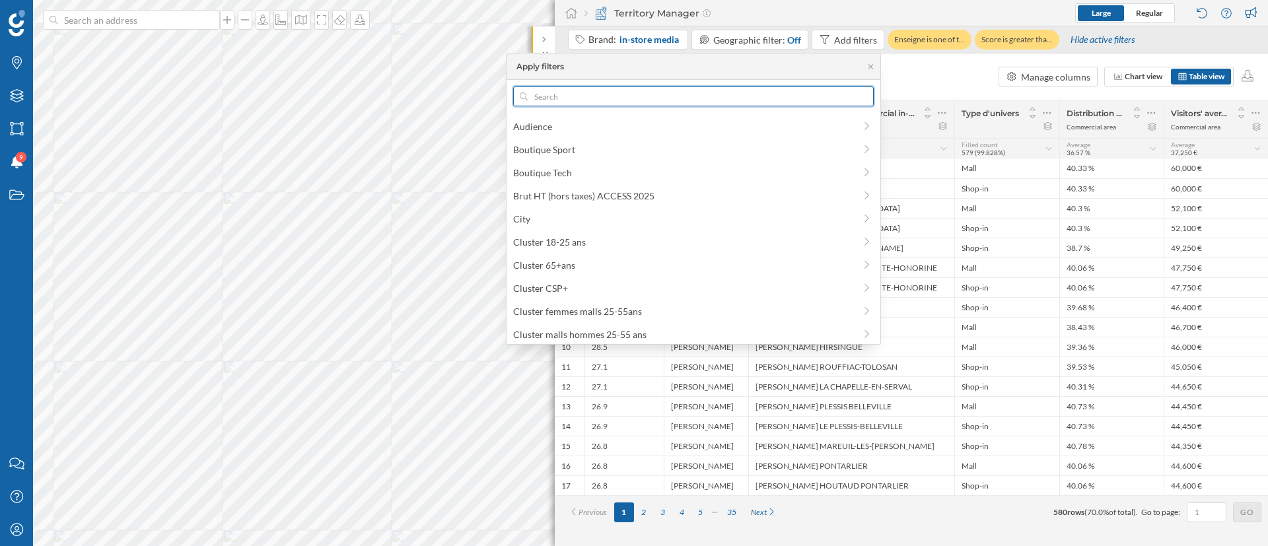
click at [816, 96] on input "text" at bounding box center [694, 97] width 332 height 20
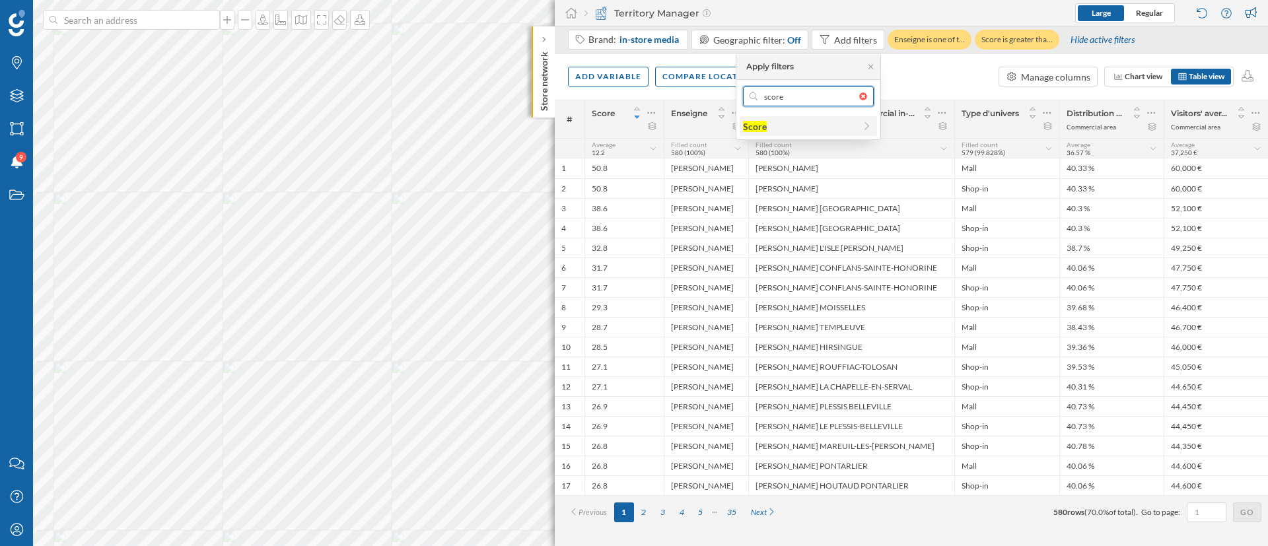
type input "score"
click at [832, 123] on span "Score" at bounding box center [799, 127] width 112 height 14
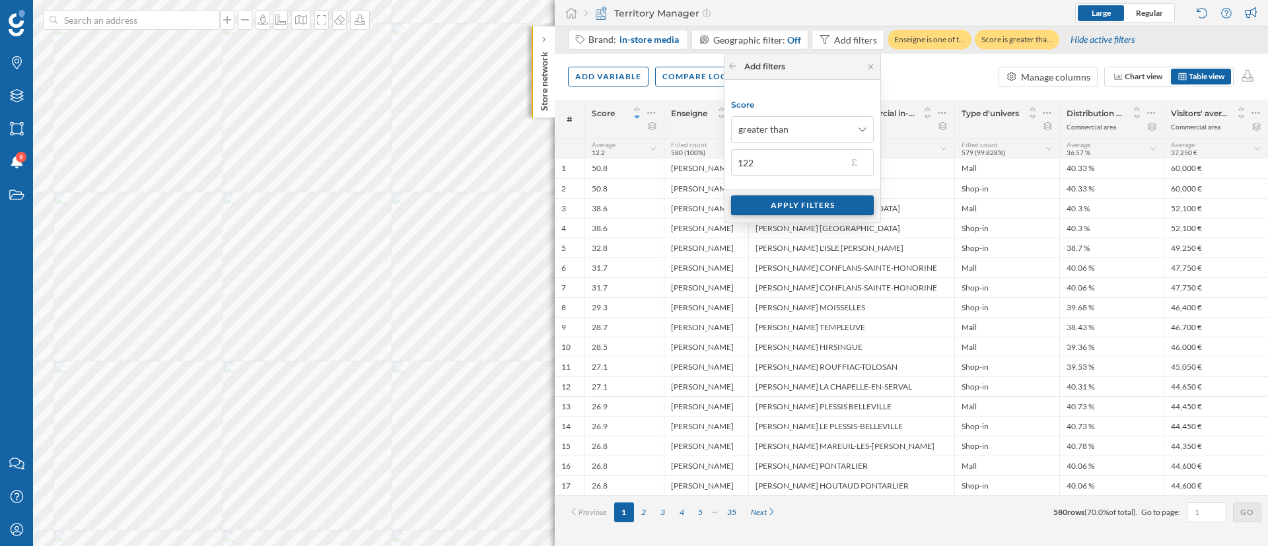
type input "122"
click at [812, 204] on div "Apply filters" at bounding box center [802, 206] width 143 height 20
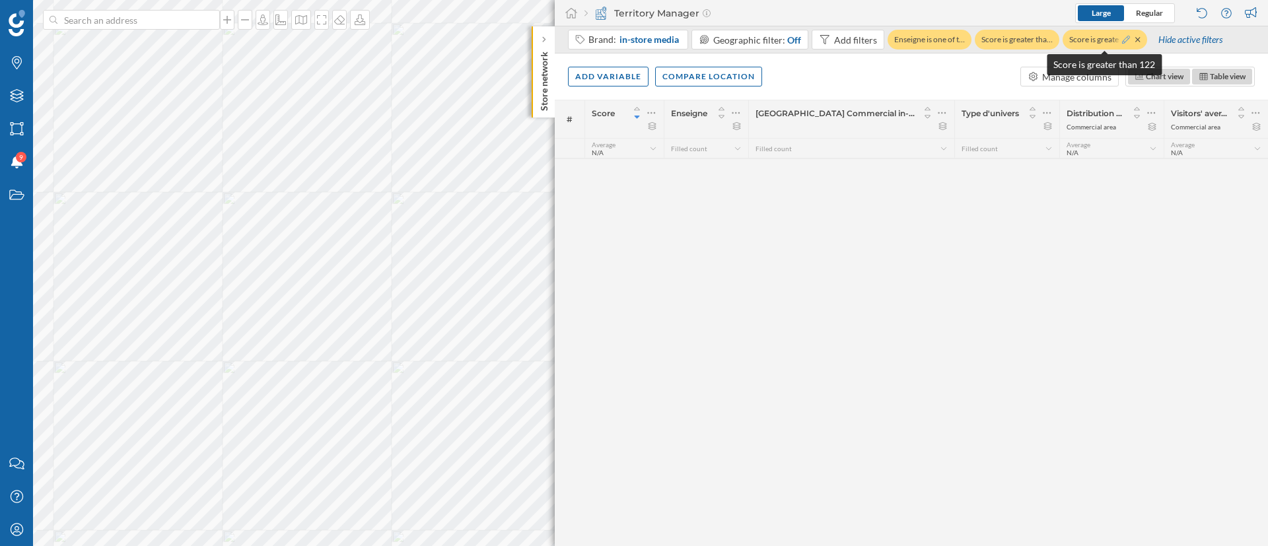
click at [1127, 38] on icon at bounding box center [1126, 40] width 8 height 8
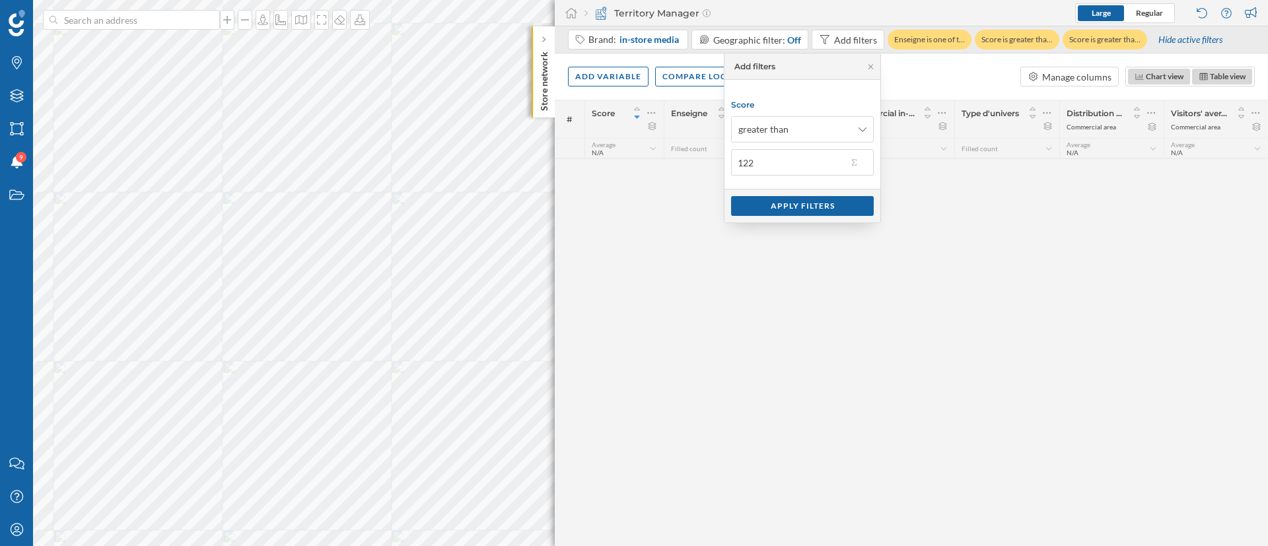
click at [752, 161] on input "122" at bounding box center [789, 162] width 116 height 26
type input "12.2"
click at [787, 207] on div "Apply filters" at bounding box center [802, 206] width 143 height 20
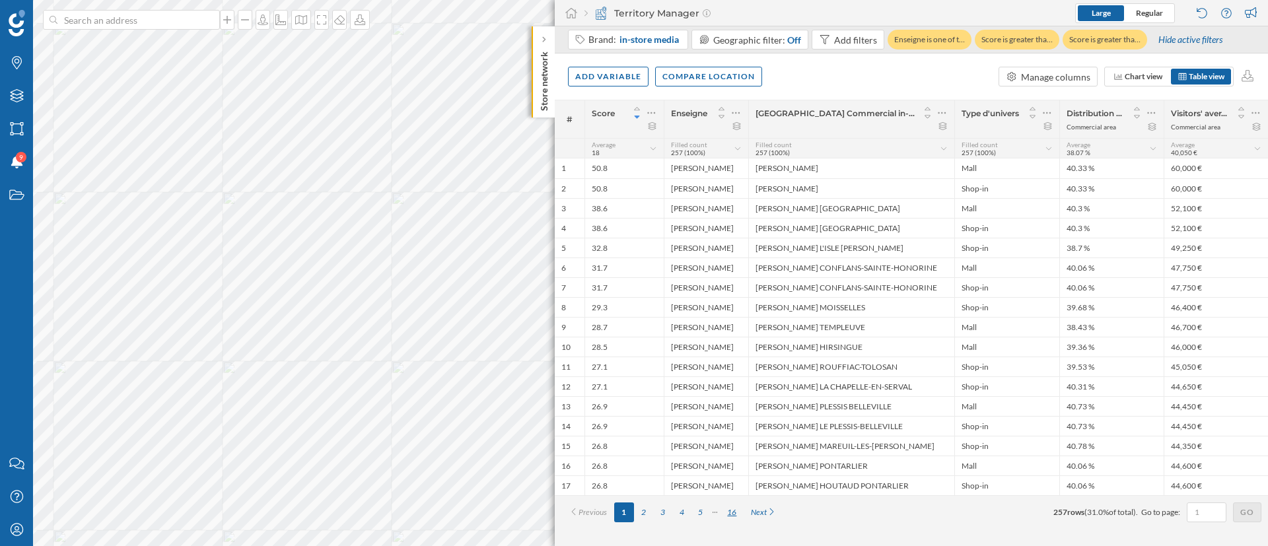
click at [734, 509] on div "16" at bounding box center [732, 513] width 24 height 20
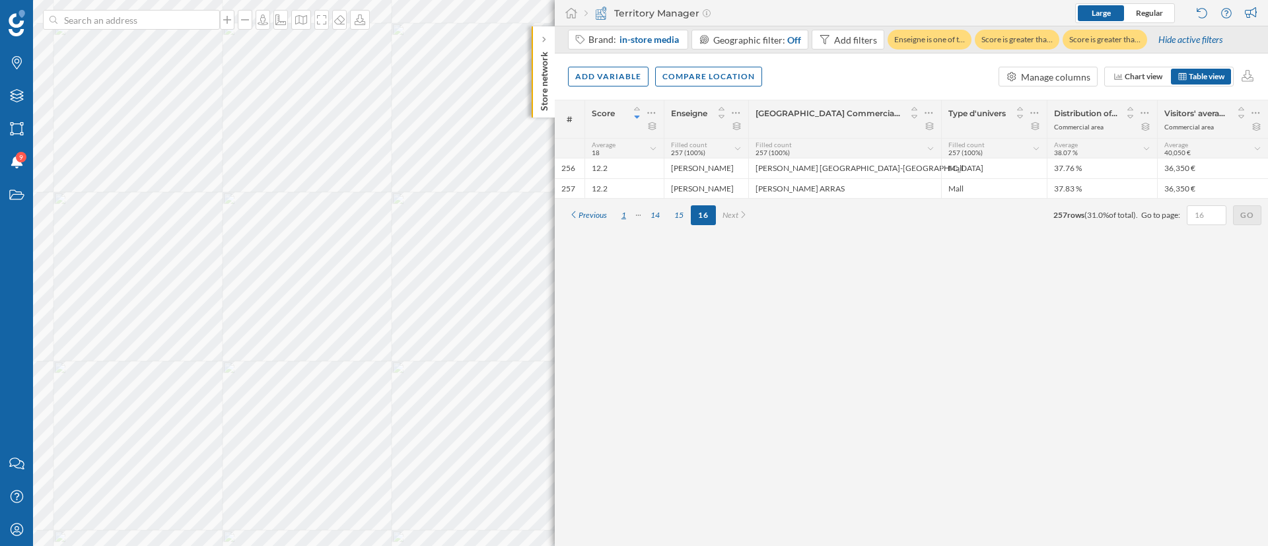
click at [622, 215] on div "1" at bounding box center [623, 215] width 19 height 20
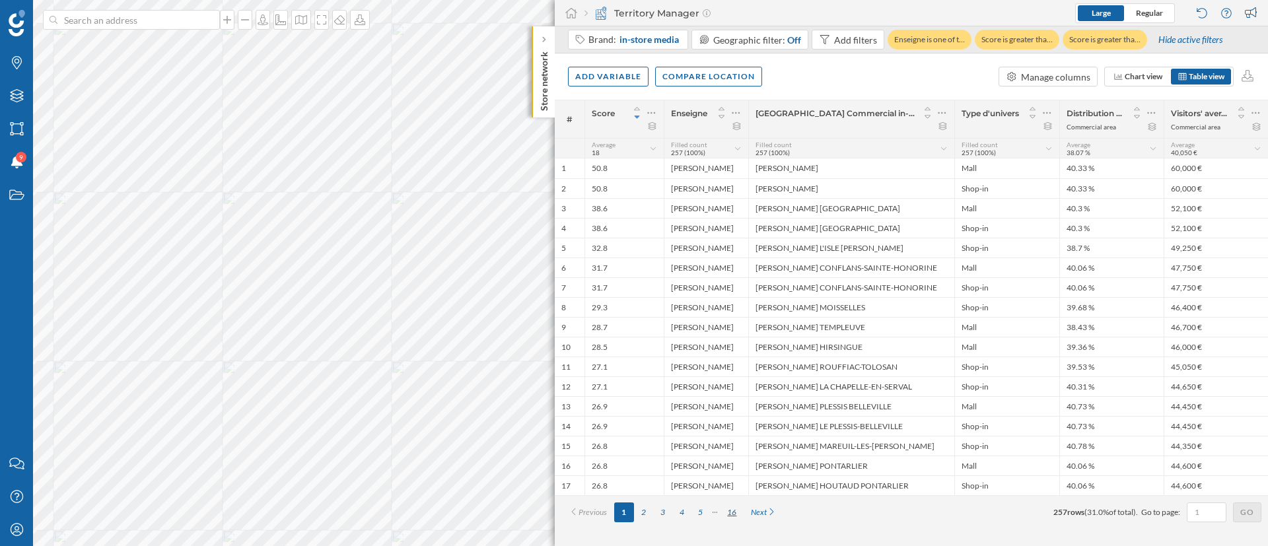
click at [729, 512] on div "16" at bounding box center [732, 513] width 24 height 20
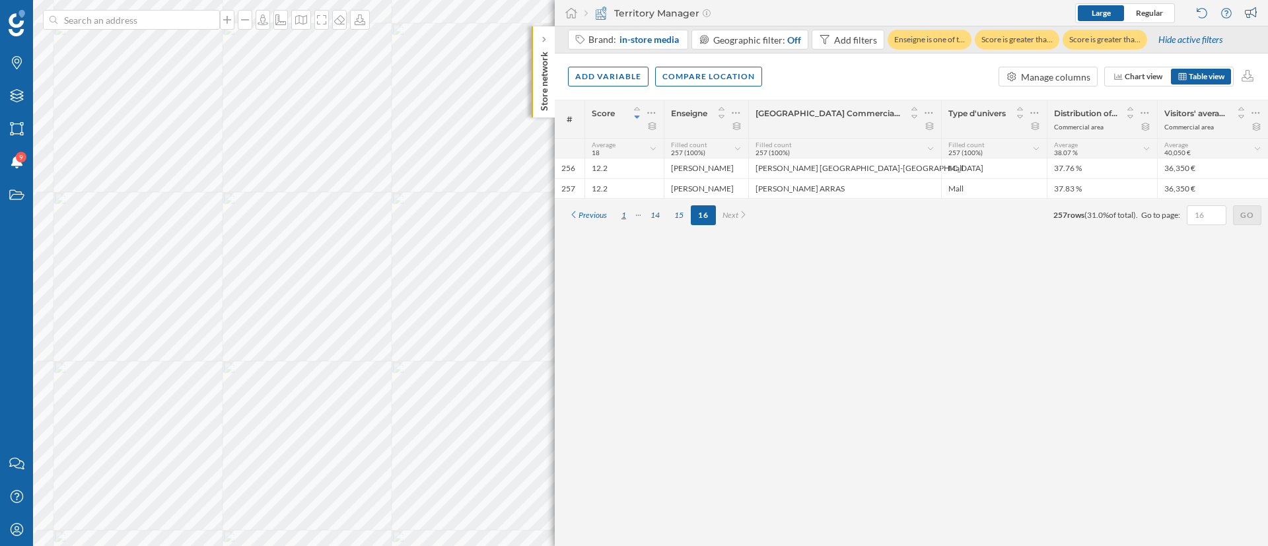
click at [627, 213] on div "1" at bounding box center [623, 215] width 19 height 20
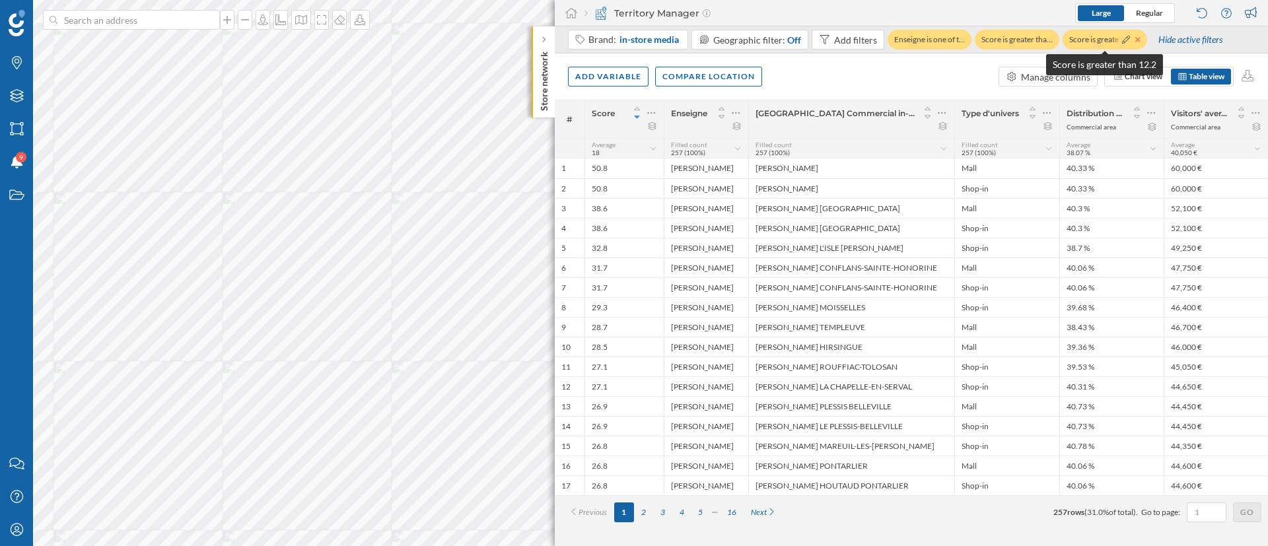
click at [1137, 39] on icon at bounding box center [1137, 40] width 5 height 8
click at [1066, 76] on div "Manage columns" at bounding box center [1055, 77] width 69 height 14
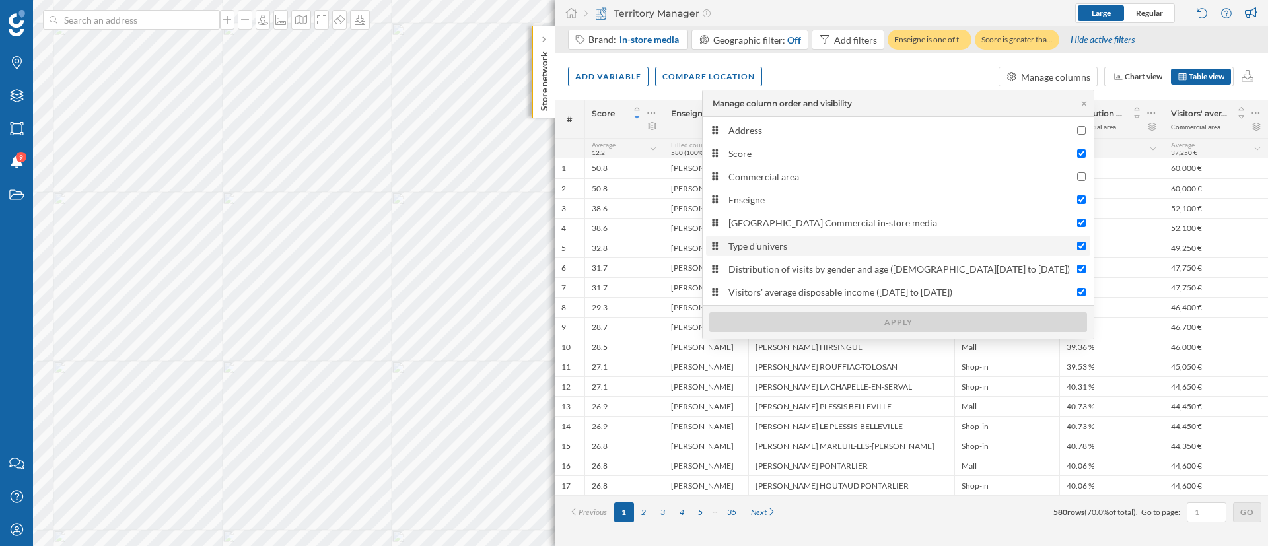
click at [933, 251] on div "Type d'univers" at bounding box center [900, 246] width 342 height 14
click at [1077, 250] on input "Type d'univers" at bounding box center [1081, 246] width 9 height 9
checkbox input "false"
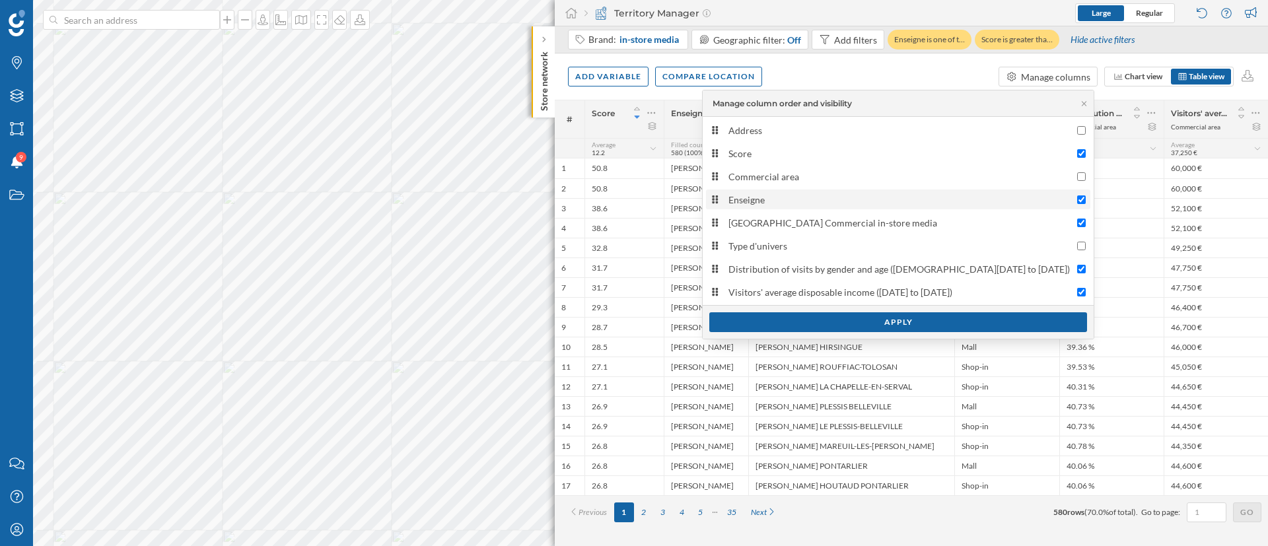
click at [933, 198] on div "Enseigne" at bounding box center [900, 200] width 342 height 14
click at [1077, 198] on input "Enseigne" at bounding box center [1081, 200] width 9 height 9
checkbox input "false"
click at [967, 323] on div "Apply" at bounding box center [898, 322] width 378 height 20
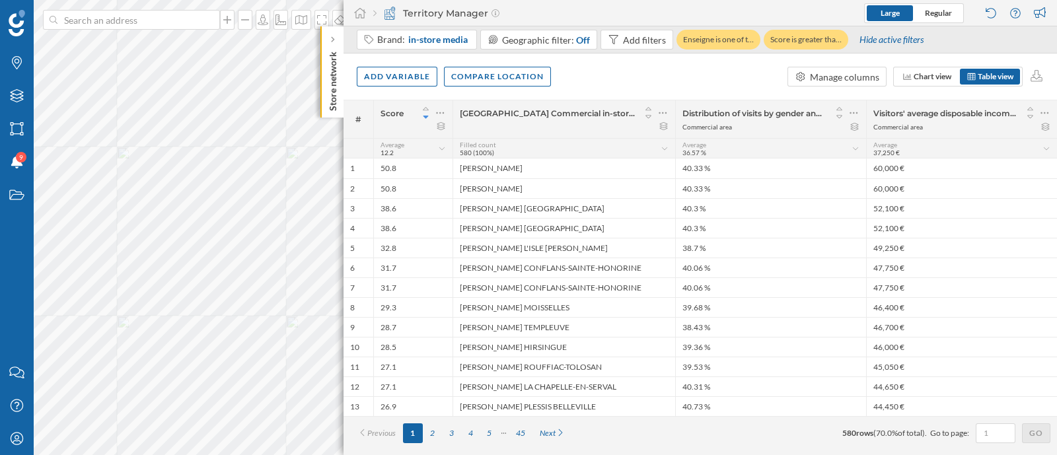
drag, startPoint x: 1187, startPoint y: 7, endPoint x: 620, endPoint y: 75, distance: 571.4
click at [620, 75] on div "Add variable Compare location Manage columns Chart view Table view" at bounding box center [699, 76] width 713 height 46
click at [830, 73] on div "Manage columns" at bounding box center [844, 77] width 69 height 14
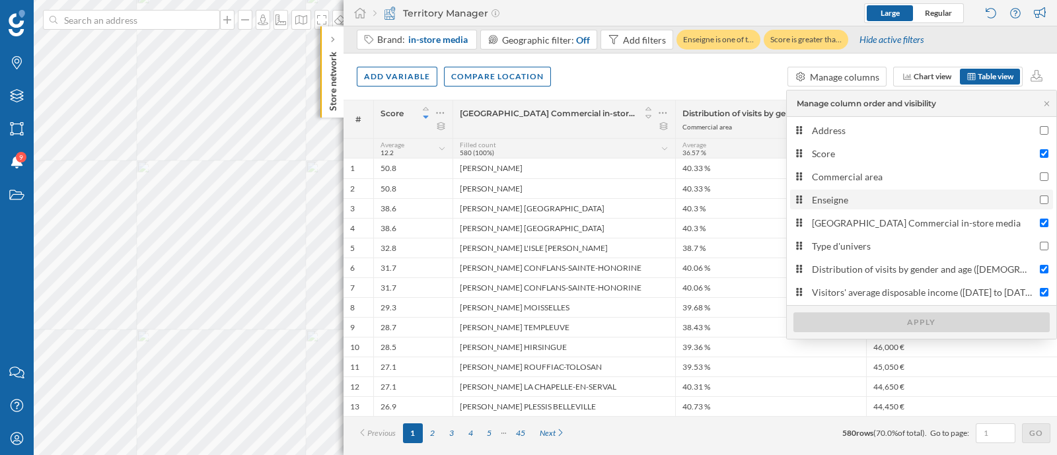
click at [839, 195] on div "Enseigne" at bounding box center [922, 200] width 221 height 14
click at [1040, 196] on input "Enseigne" at bounding box center [1044, 200] width 9 height 9
checkbox input "true"
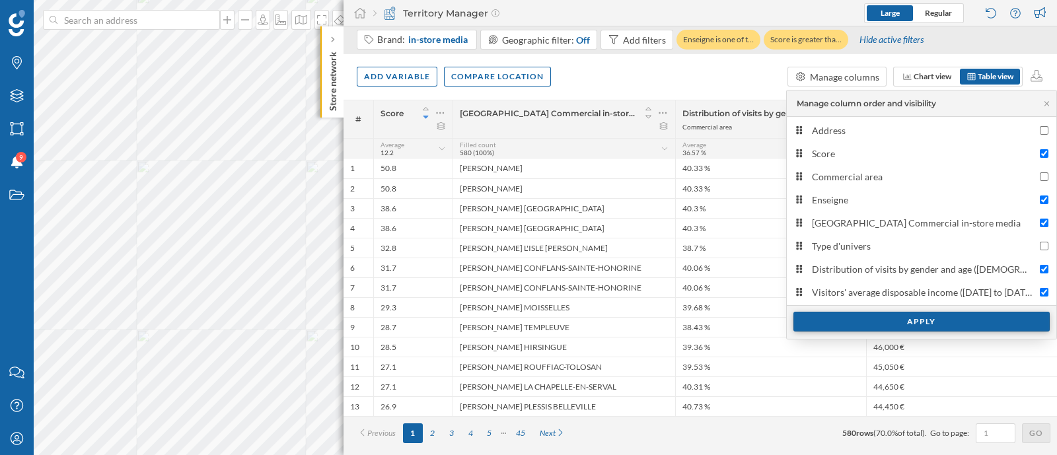
click at [902, 320] on div "Apply" at bounding box center [921, 322] width 256 height 20
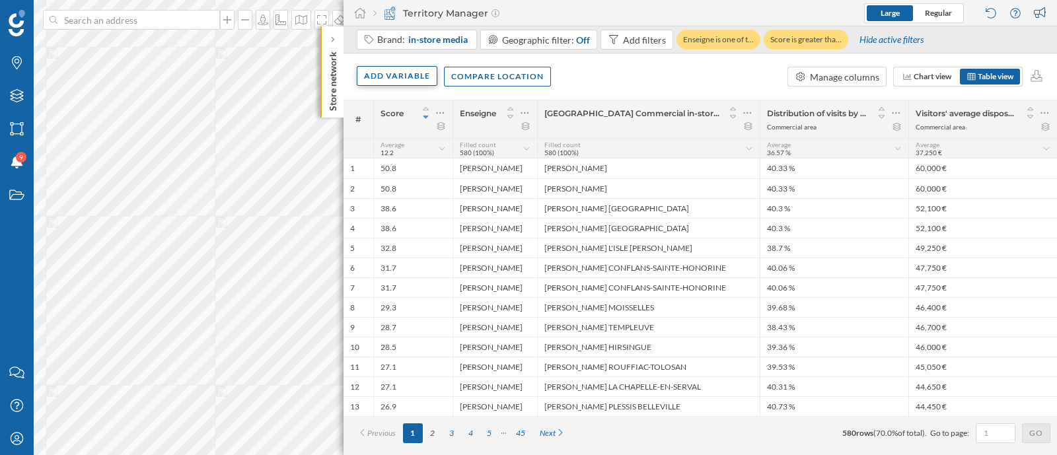
click at [424, 75] on div "Add variable" at bounding box center [397, 76] width 81 height 20
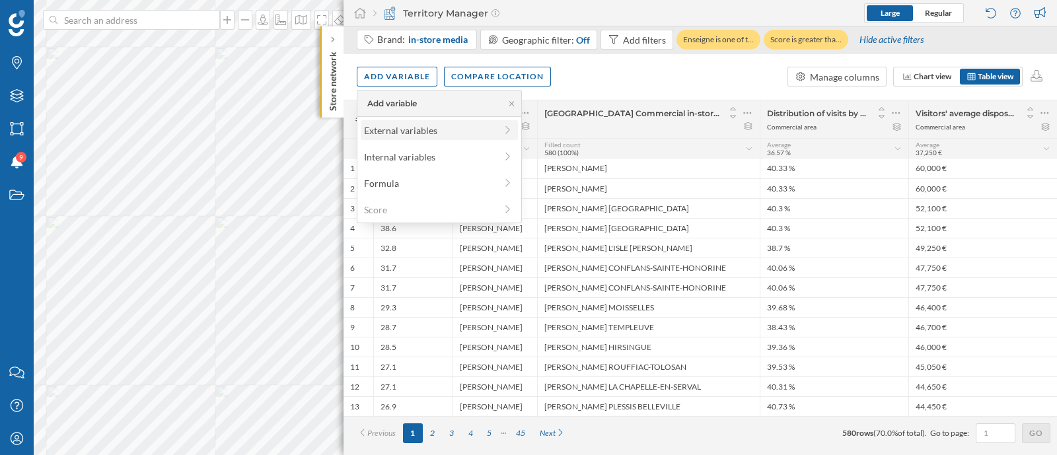
click at [427, 133] on div "External variables" at bounding box center [429, 131] width 131 height 14
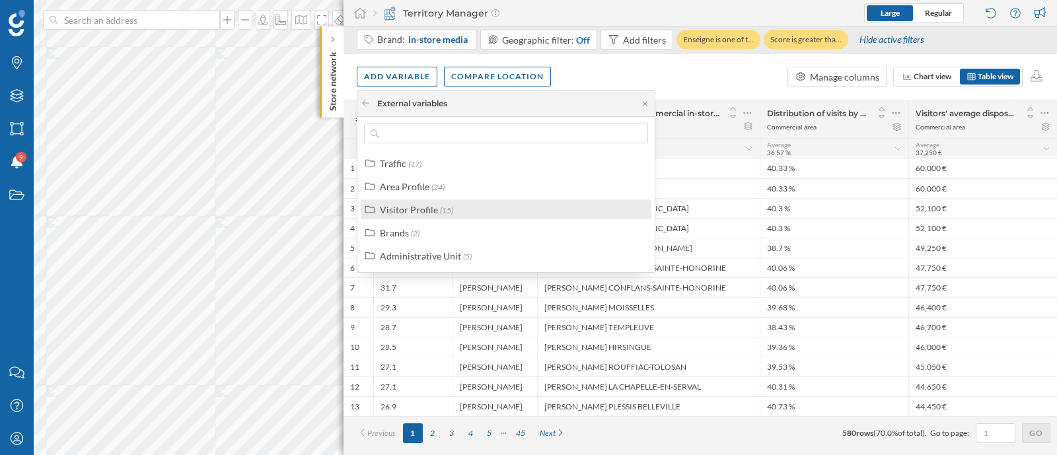
click at [435, 208] on div "Visitor Profile" at bounding box center [409, 209] width 58 height 11
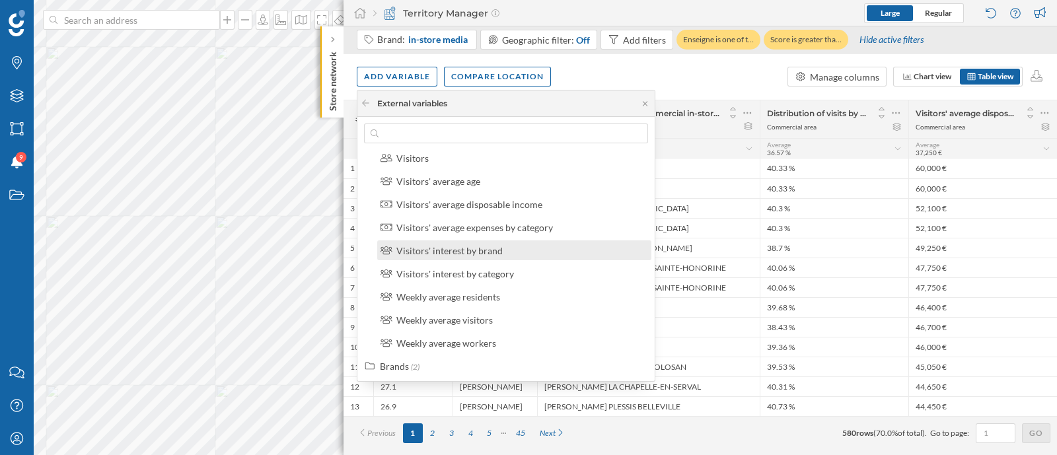
scroll to position [238, 0]
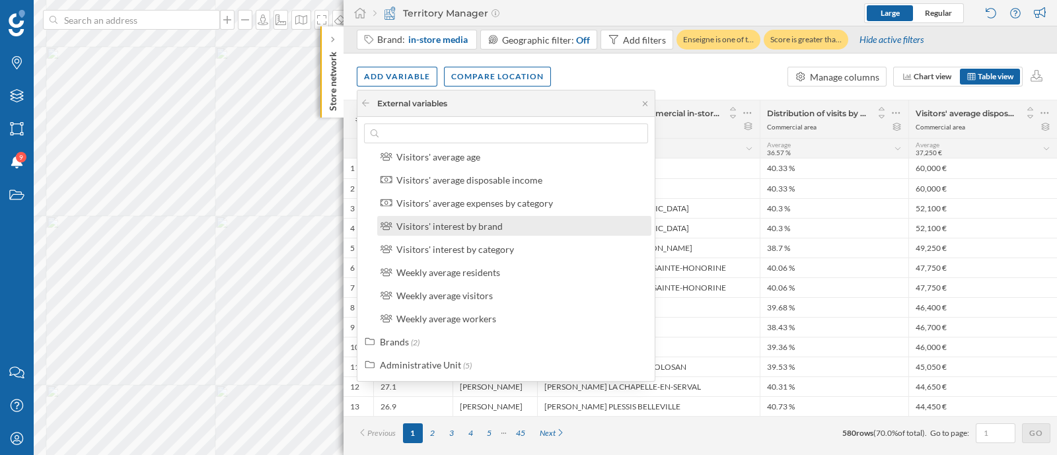
click at [526, 226] on div "Visitors' interest by brand" at bounding box center [519, 226] width 247 height 14
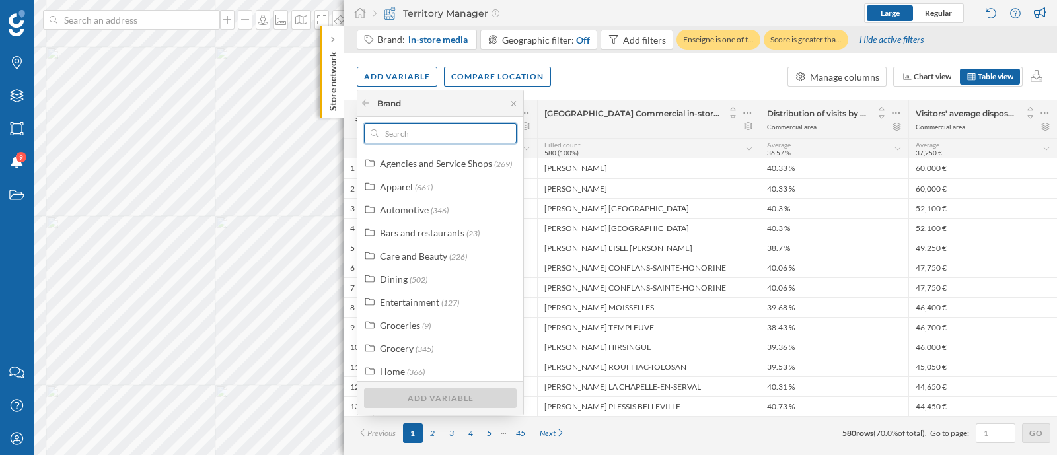
click at [435, 139] on input "text" at bounding box center [440, 134] width 124 height 20
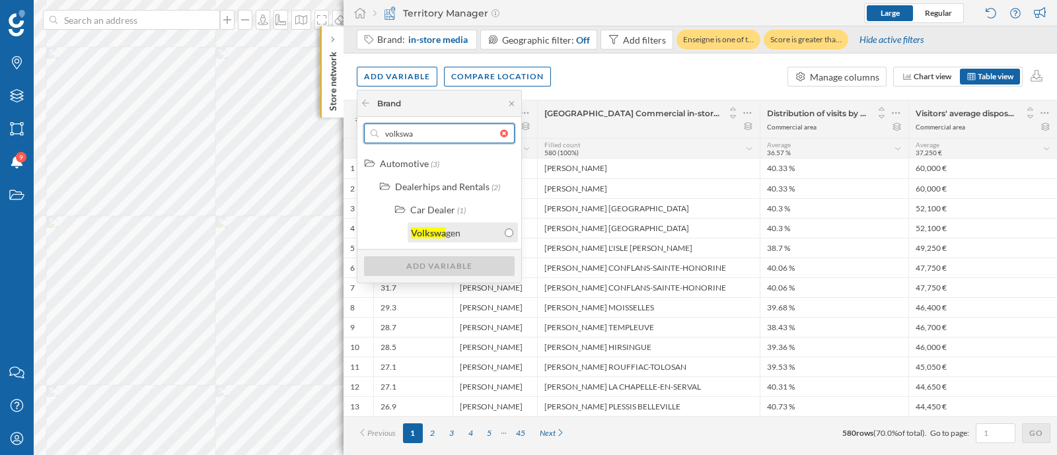
type input "volkswa"
click at [497, 226] on div "Volkswa gen" at bounding box center [456, 233] width 90 height 14
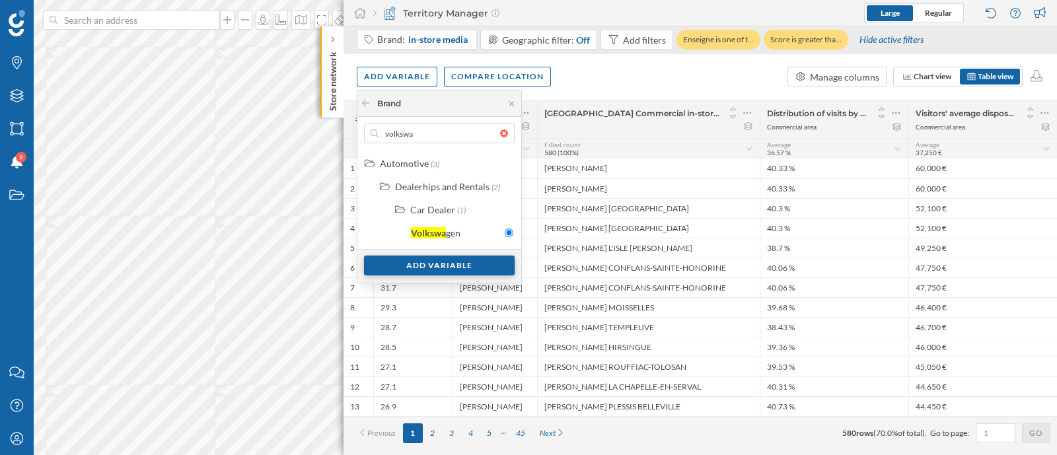
click at [481, 266] on div "Add variable" at bounding box center [439, 266] width 151 height 20
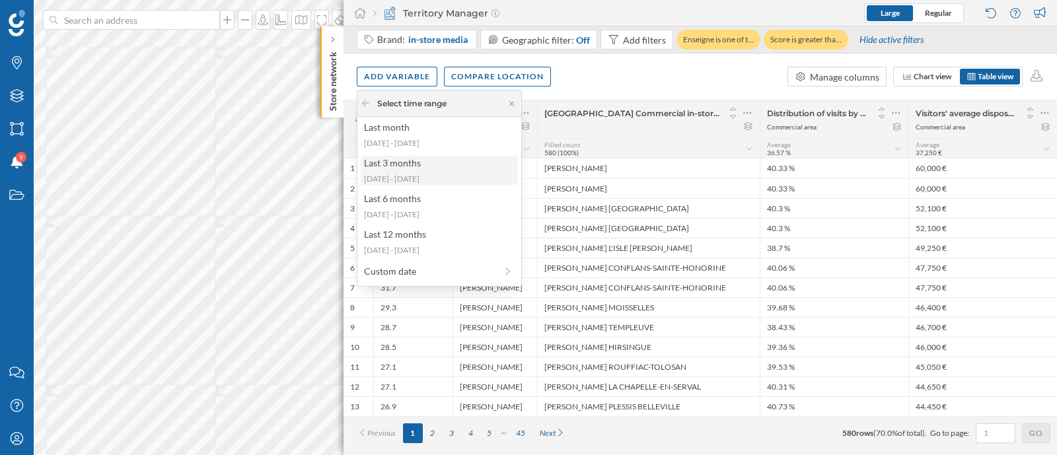
click at [443, 179] on div "[DATE] - [DATE]" at bounding box center [438, 179] width 149 height 12
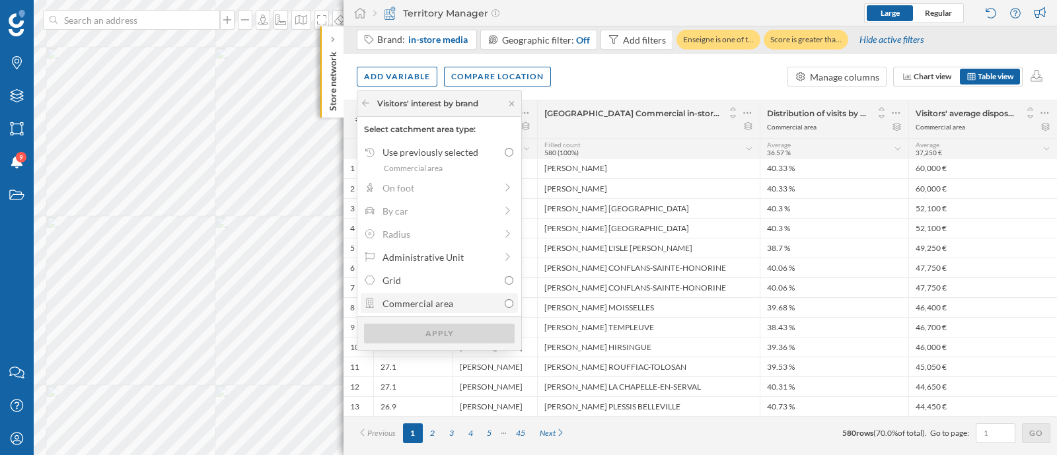
click at [443, 297] on div "Commercial area" at bounding box center [440, 304] width 116 height 14
click at [505, 299] on input "Commercial area" at bounding box center [509, 303] width 9 height 9
radio input "true"
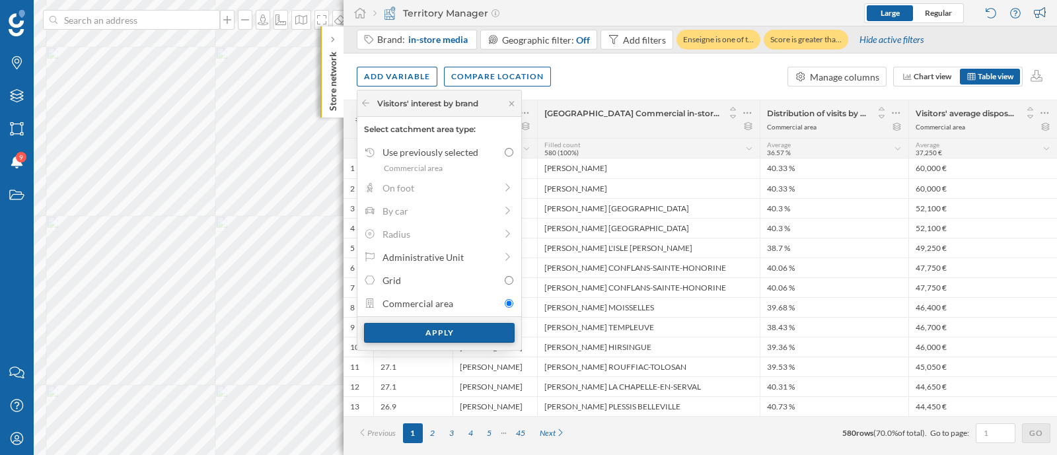
click at [446, 338] on div "Apply" at bounding box center [439, 333] width 151 height 20
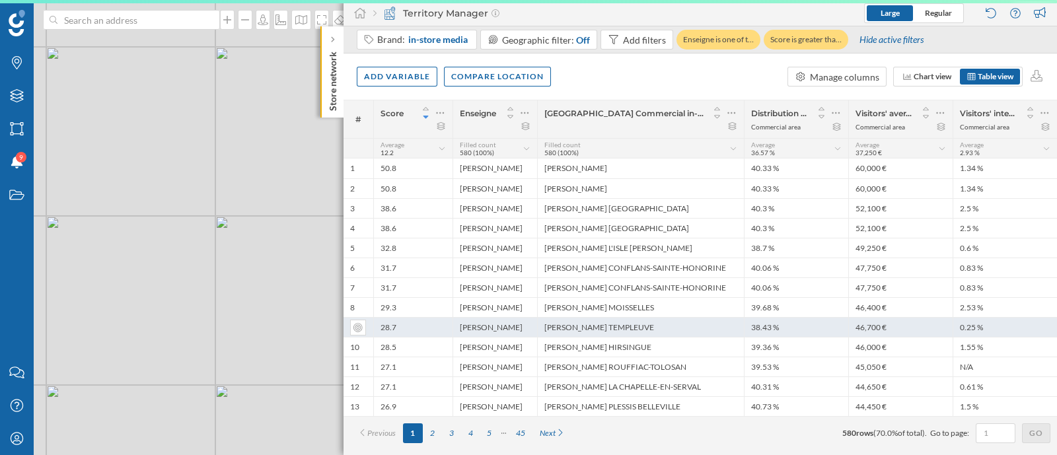
scroll to position [0, 0]
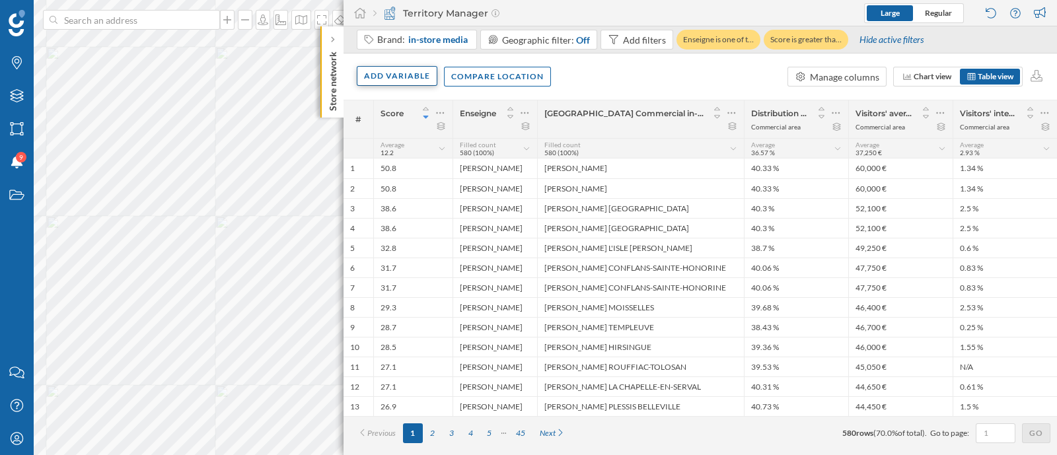
click at [413, 80] on div "Add variable" at bounding box center [397, 76] width 81 height 20
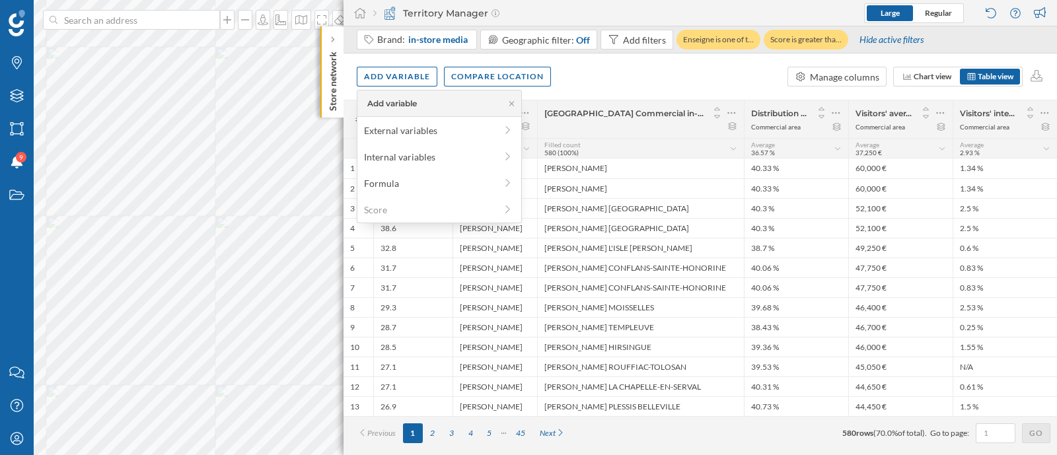
click at [699, 83] on div "Add variable Compare location Manage columns Chart view Table view" at bounding box center [699, 76] width 713 height 46
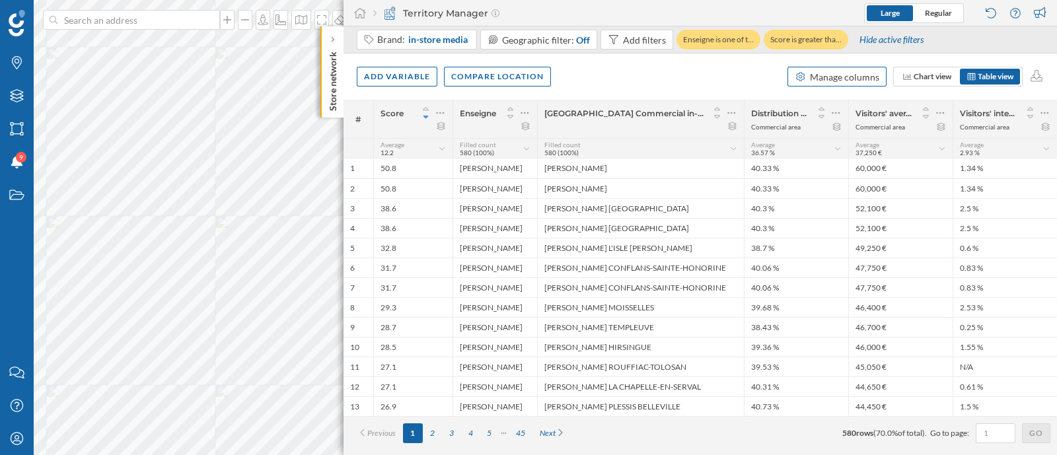
click at [849, 79] on div "Manage columns" at bounding box center [844, 77] width 69 height 14
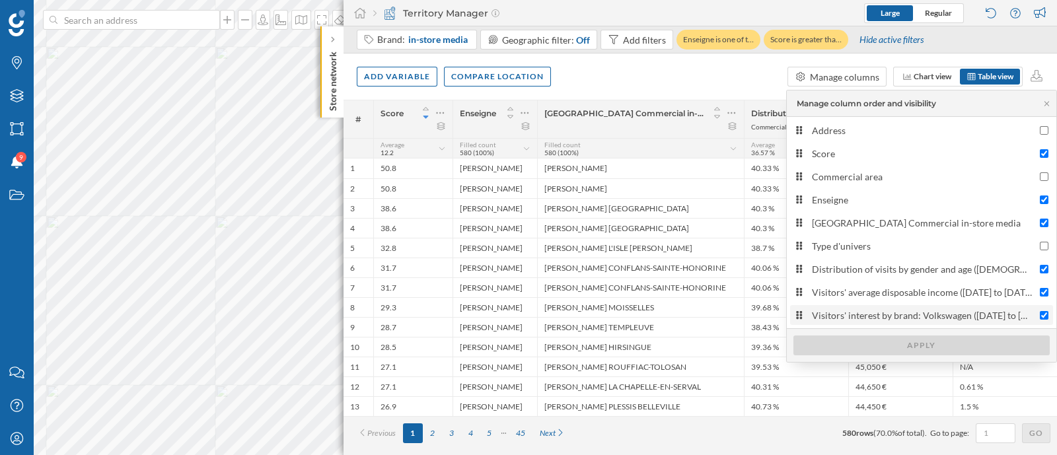
click at [890, 314] on div "Visitors' interest by brand: Volkswagen ([DATE] to [DATE])" at bounding box center [922, 315] width 221 height 14
click at [1040, 314] on input "Visitors' interest by brand: Volkswagen ([DATE] to [DATE])" at bounding box center [1044, 315] width 9 height 9
checkbox input "false"
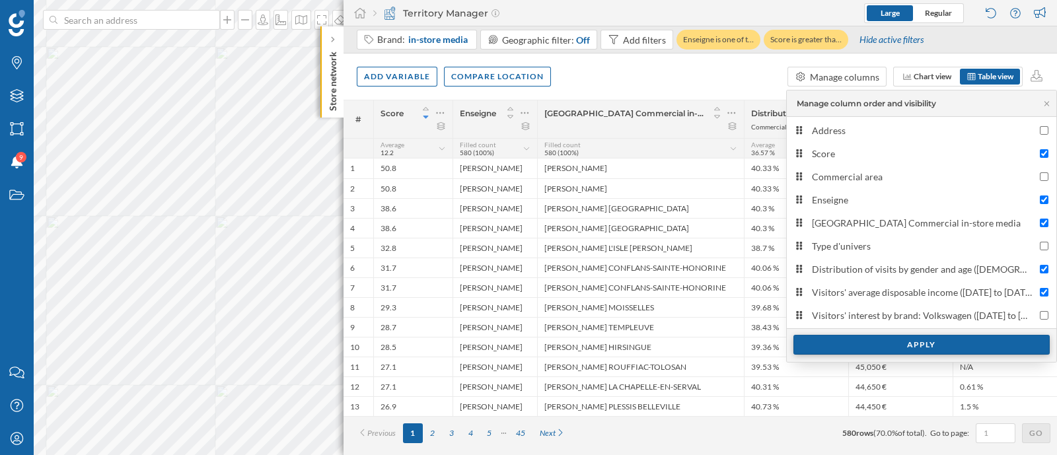
click at [896, 338] on div "Apply" at bounding box center [921, 345] width 256 height 20
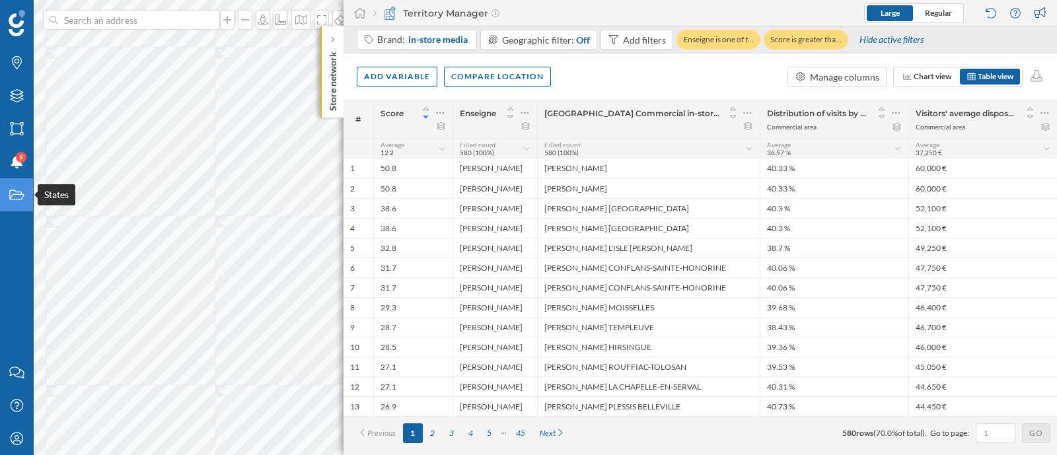
click at [9, 206] on div "States" at bounding box center [16, 194] width 33 height 33
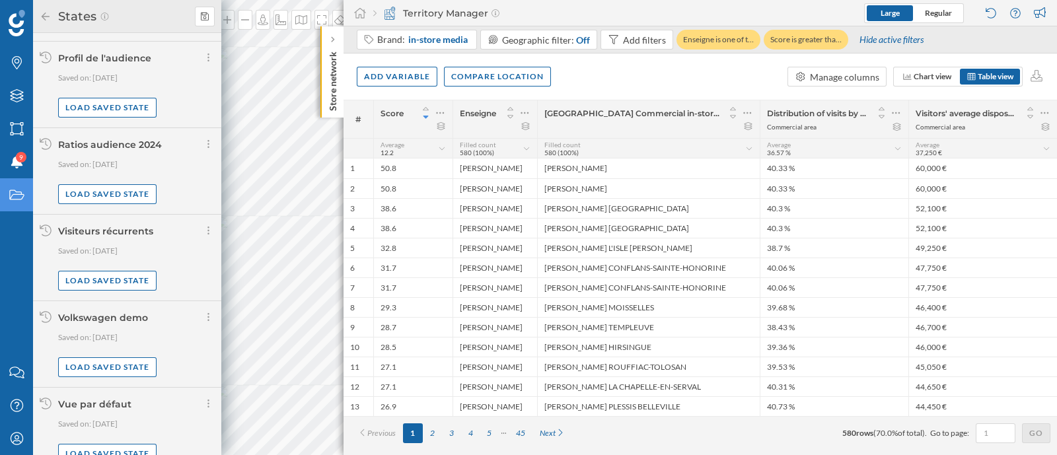
scroll to position [733, 0]
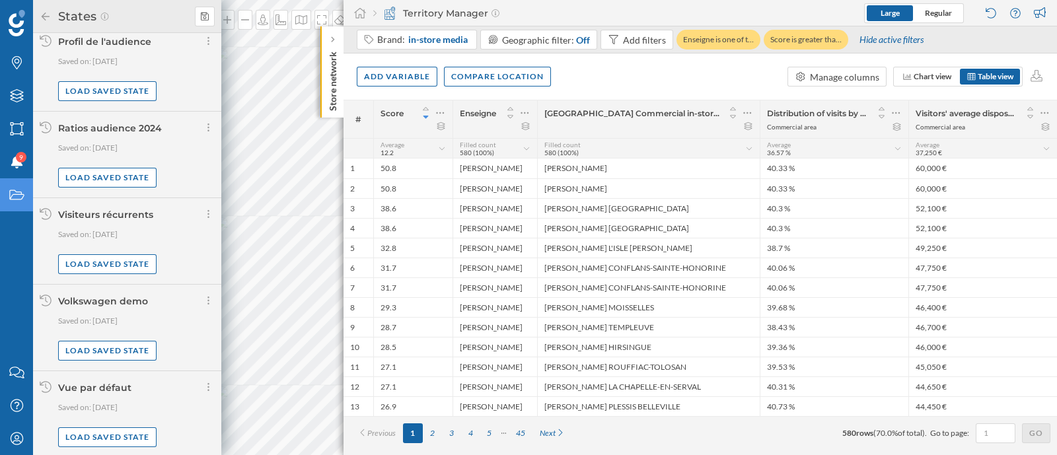
click at [213, 299] on div "Volkswagen demo Saved on: [DATE] Load saved state" at bounding box center [127, 328] width 188 height 87
click at [209, 299] on div at bounding box center [208, 300] width 11 height 18
click at [156, 302] on div "Volkswagen demo" at bounding box center [136, 301] width 157 height 13
drag, startPoint x: 156, startPoint y: 302, endPoint x: 59, endPoint y: 306, distance: 97.2
click at [59, 306] on div "Volkswagen demo Saved on: [DATE] Load saved state" at bounding box center [136, 328] width 157 height 66
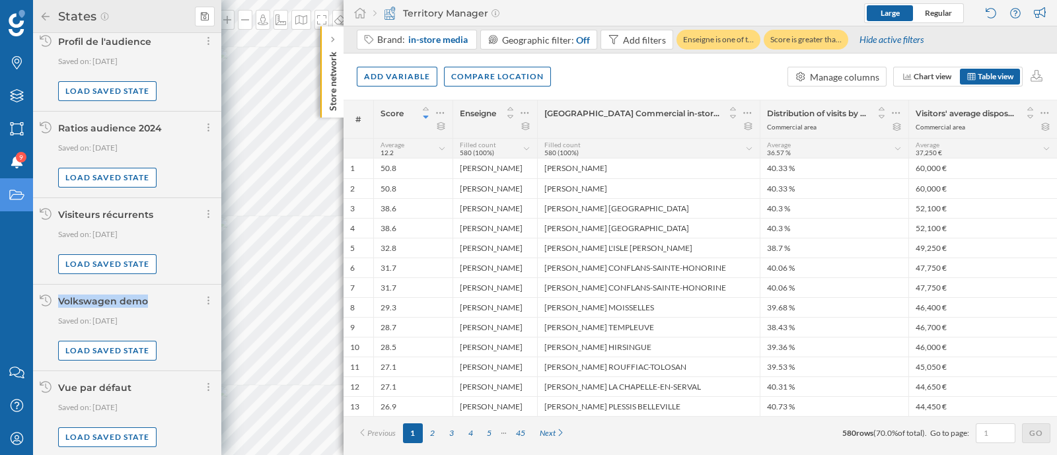
copy div "Volkswagen demo"
click at [205, 14] on icon at bounding box center [205, 16] width 8 height 9
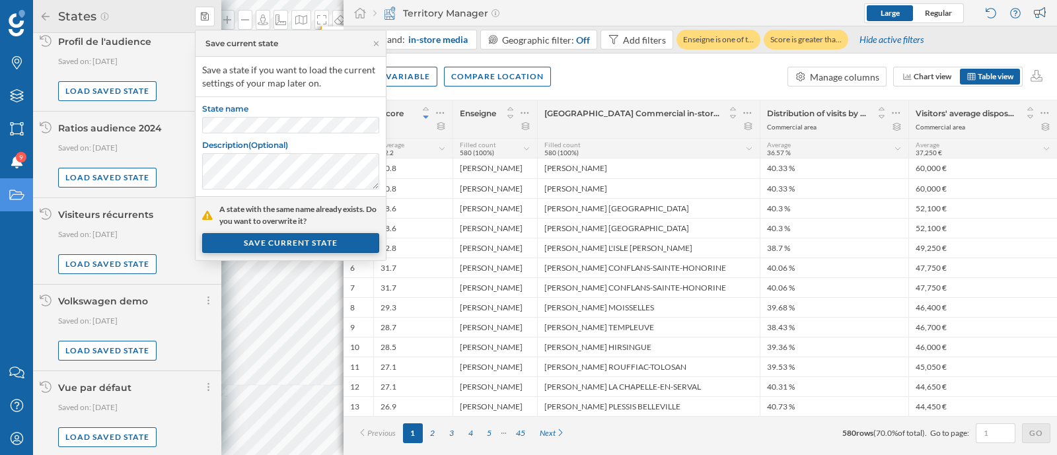
click at [268, 242] on div "SAVE CURRENT STATE" at bounding box center [290, 243] width 177 height 20
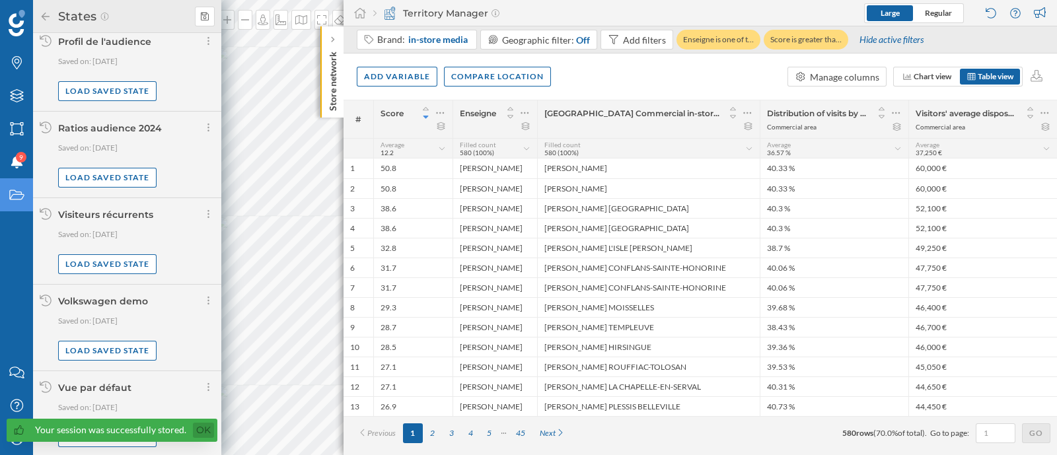
click at [205, 427] on link "Ok" at bounding box center [203, 430] width 21 height 15
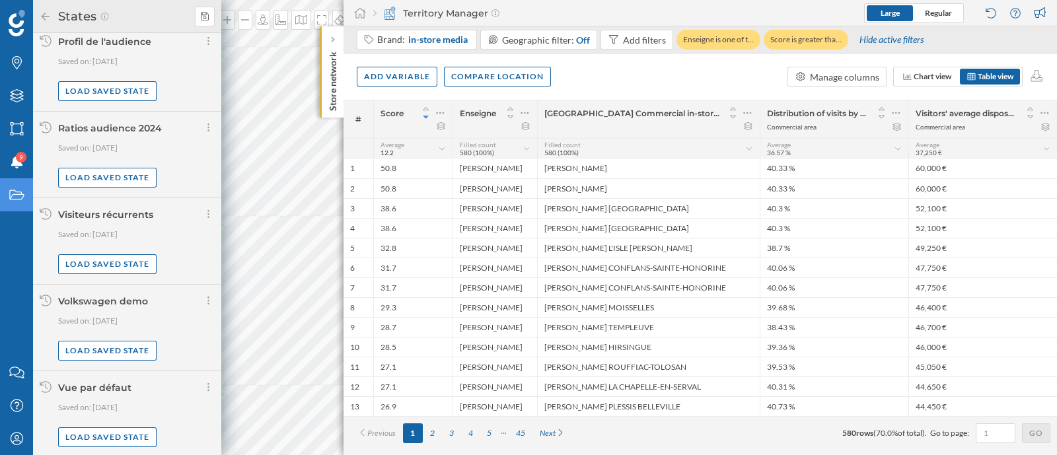
click at [197, 301] on div "Volkswagen demo" at bounding box center [136, 301] width 157 height 13
click at [207, 300] on icon at bounding box center [208, 300] width 3 height 13
click at [220, 320] on span "Share current state" at bounding box center [246, 325] width 78 height 11
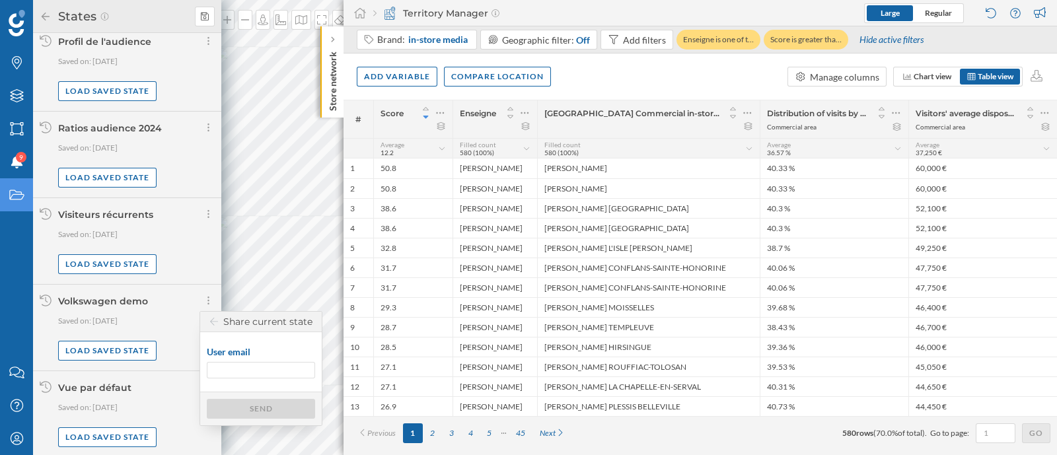
click at [238, 364] on input "User email" at bounding box center [261, 370] width 108 height 17
click at [242, 374] on input "h" at bounding box center [261, 370] width 108 height 17
paste input "[EMAIL_ADDRESS][DOMAIN_NAME]"
type input "[EMAIL_ADDRESS][DOMAIN_NAME]"
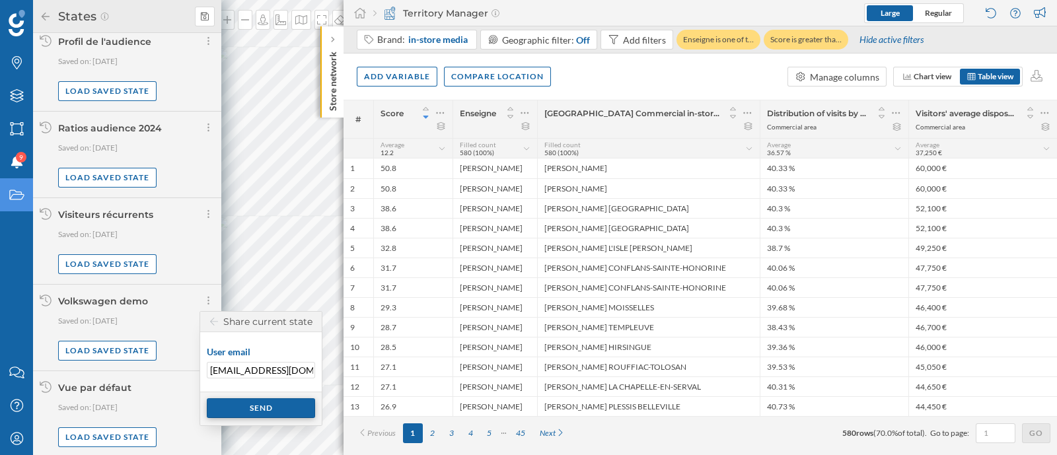
click at [246, 402] on div "Send" at bounding box center [261, 408] width 108 height 20
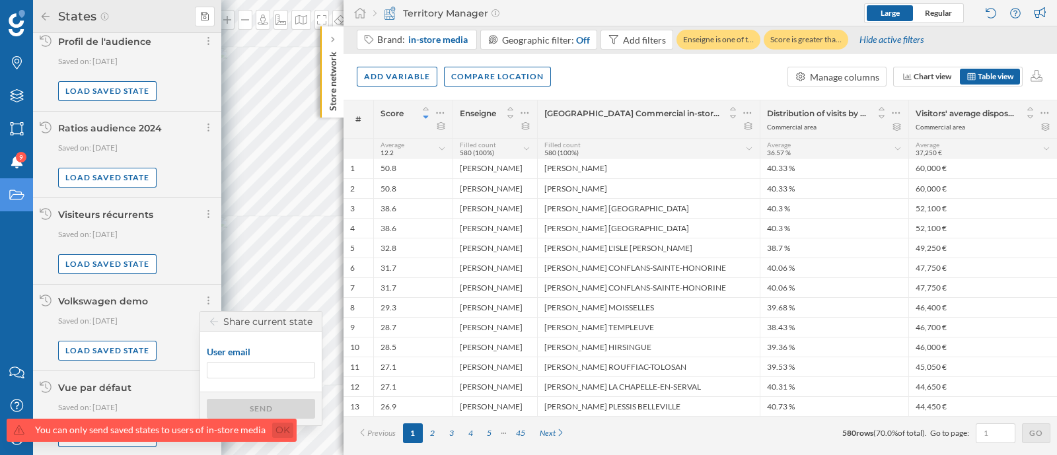
click at [282, 423] on link "Ok" at bounding box center [282, 430] width 21 height 15
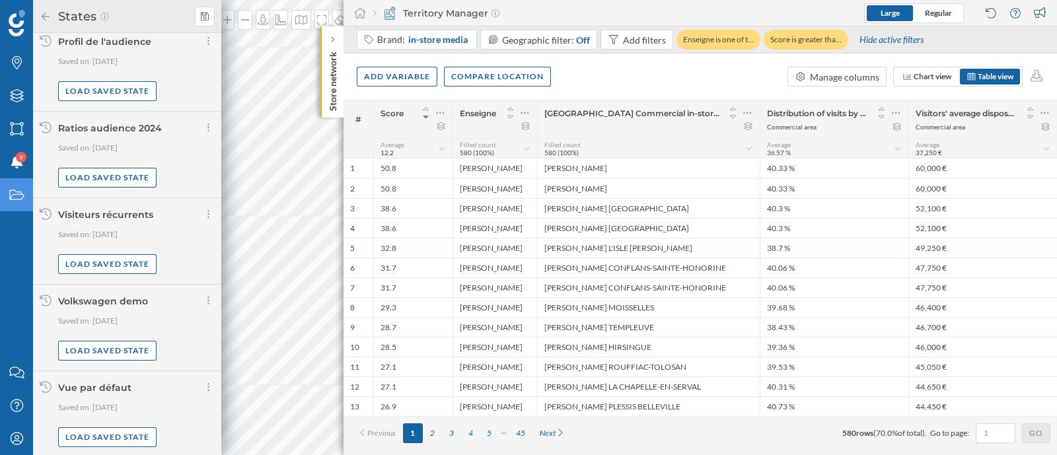
click at [52, 14] on h2 "States" at bounding box center [76, 16] width 48 height 21
click at [46, 15] on icon at bounding box center [46, 16] width 12 height 9
